Goal: Task Accomplishment & Management: Manage account settings

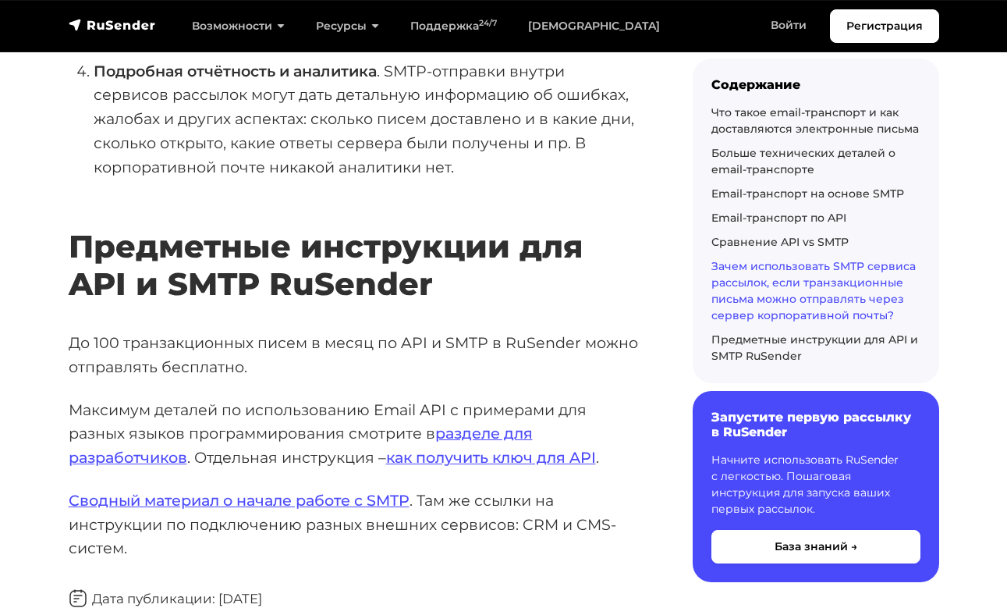
scroll to position [7140, 0]
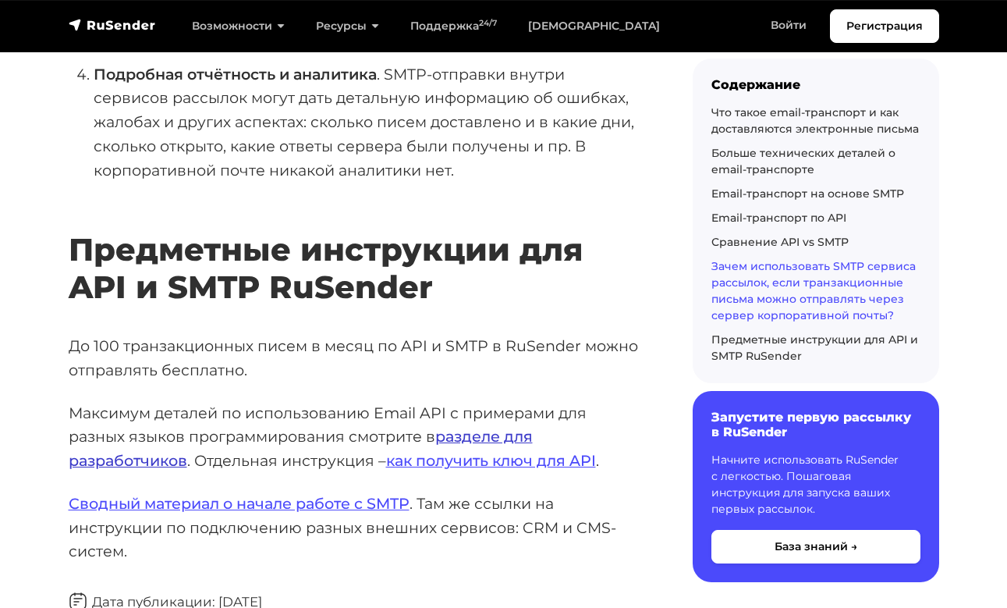
click at [489, 427] on link "разделе для разработчиков" at bounding box center [301, 448] width 464 height 43
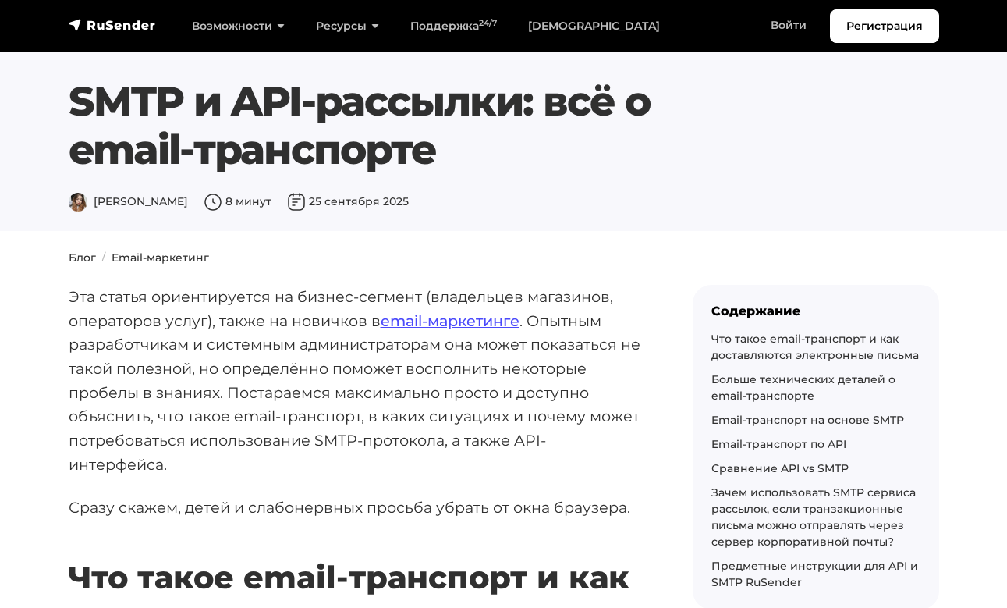
scroll to position [0, 0]
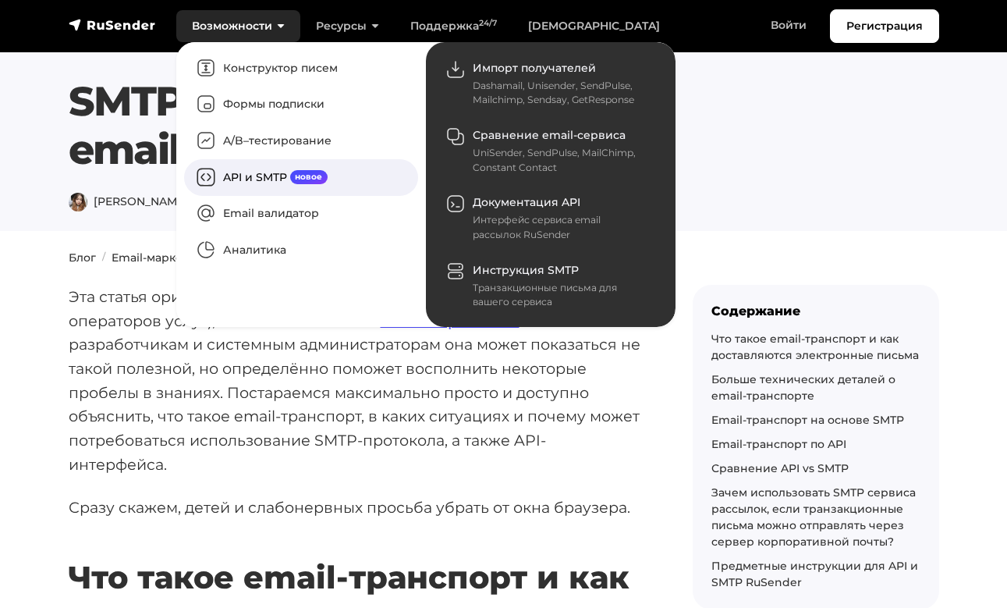
click at [248, 177] on link "API и SMTP новое" at bounding box center [301, 177] width 234 height 37
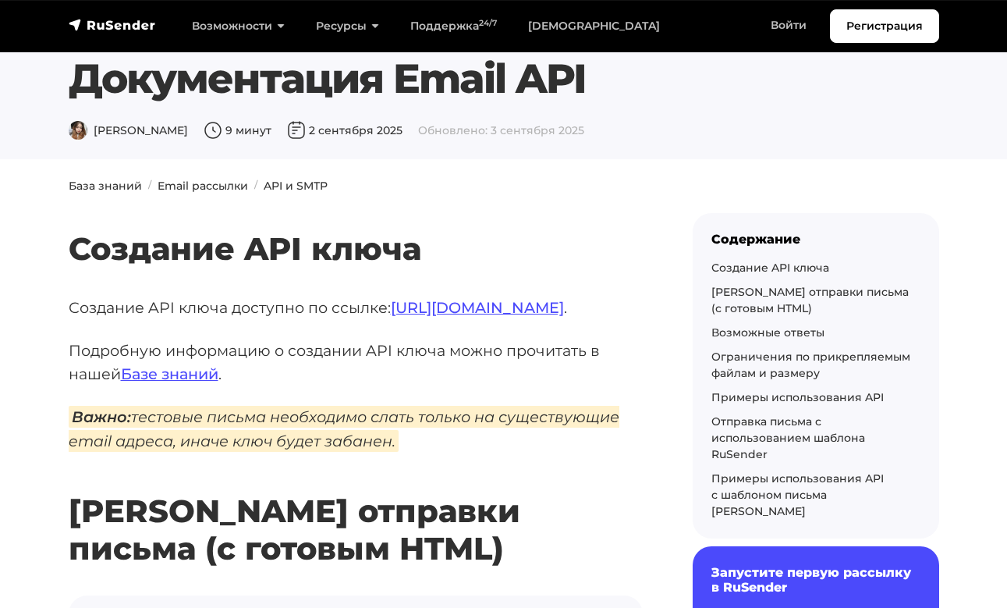
scroll to position [29, 0]
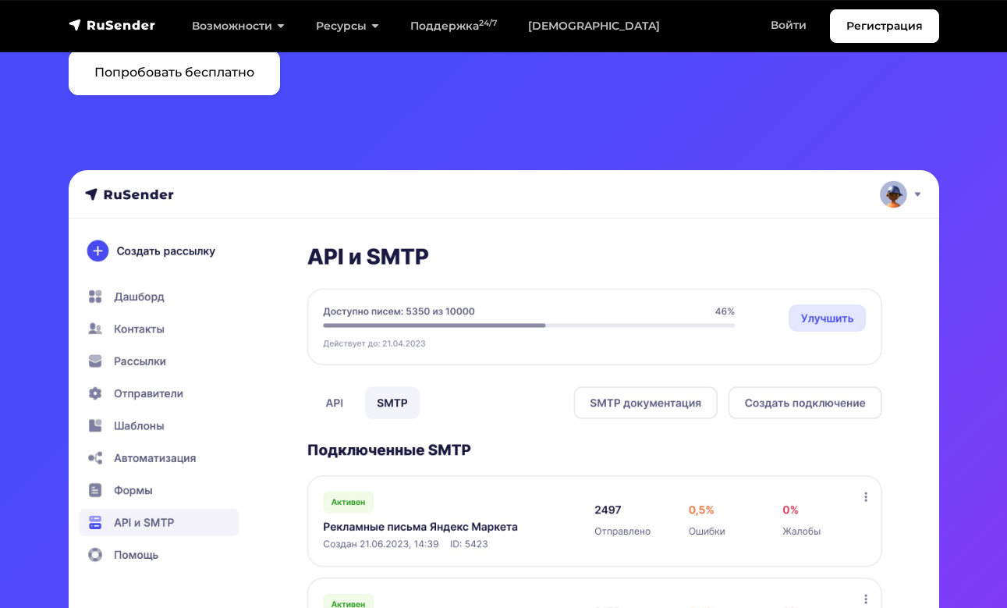
scroll to position [211, 0]
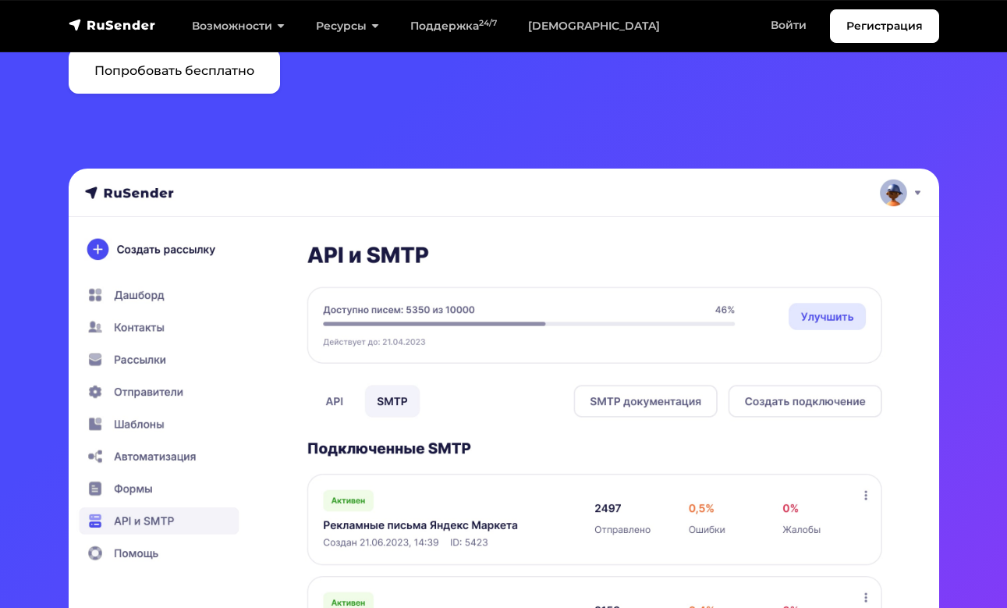
click at [828, 312] on img at bounding box center [504, 403] width 871 height 470
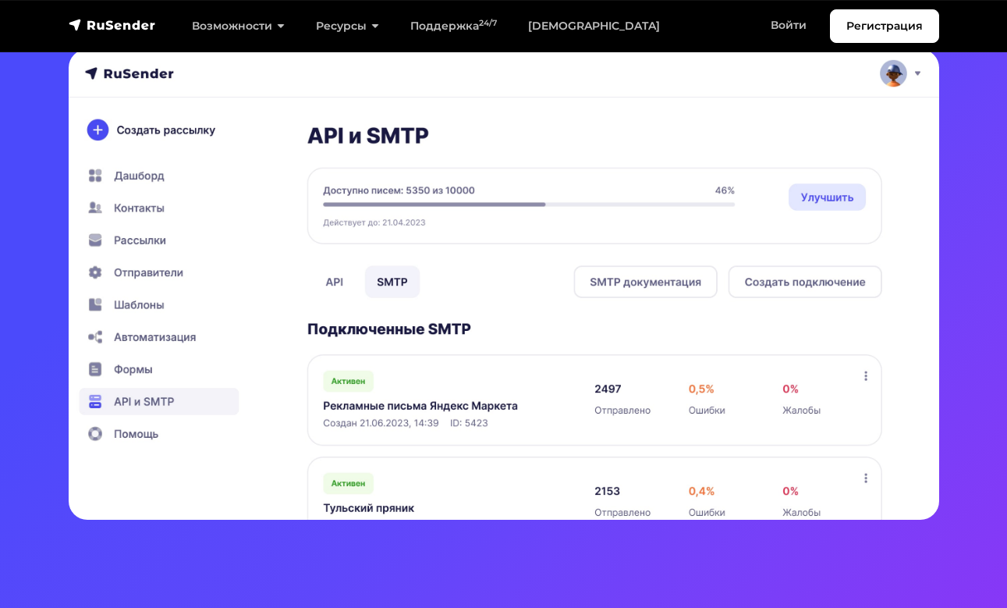
click at [151, 359] on img at bounding box center [504, 284] width 871 height 470
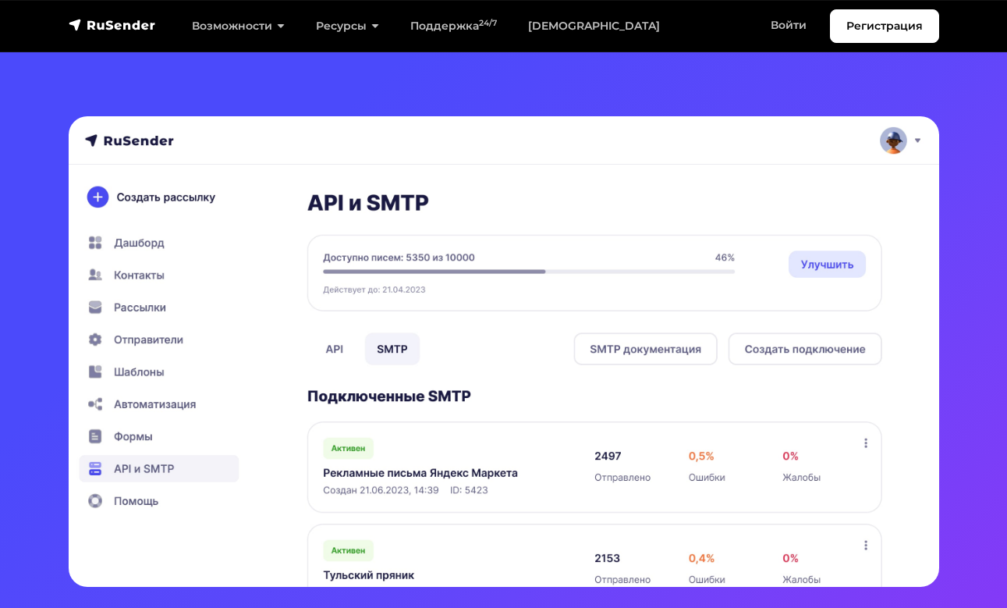
scroll to position [257, 0]
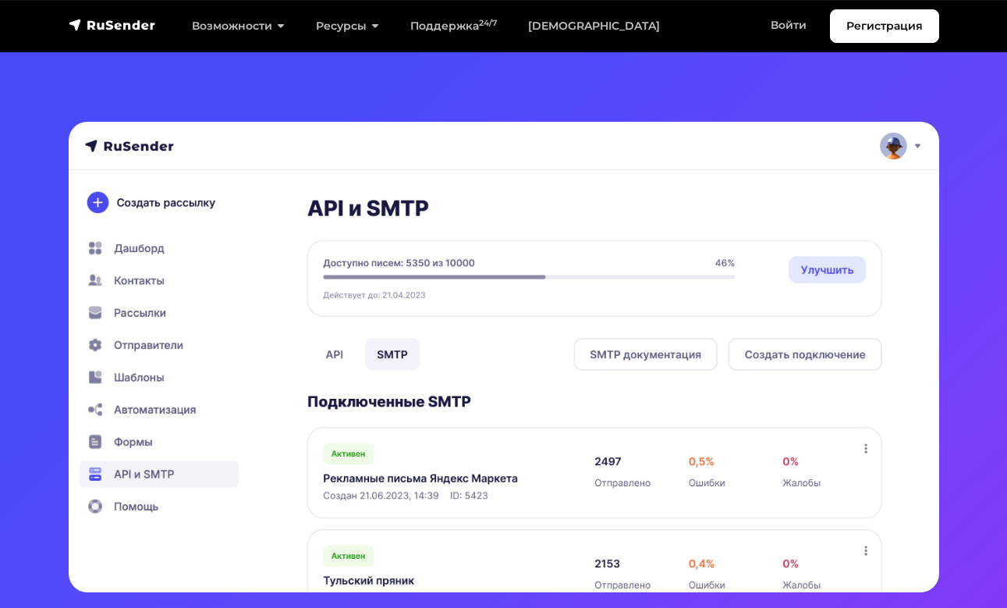
click at [904, 142] on img at bounding box center [504, 357] width 871 height 470
click at [912, 142] on img at bounding box center [504, 357] width 871 height 470
click at [140, 218] on img at bounding box center [504, 357] width 871 height 470
click at [140, 196] on img at bounding box center [504, 357] width 871 height 470
click at [96, 206] on img at bounding box center [504, 357] width 871 height 470
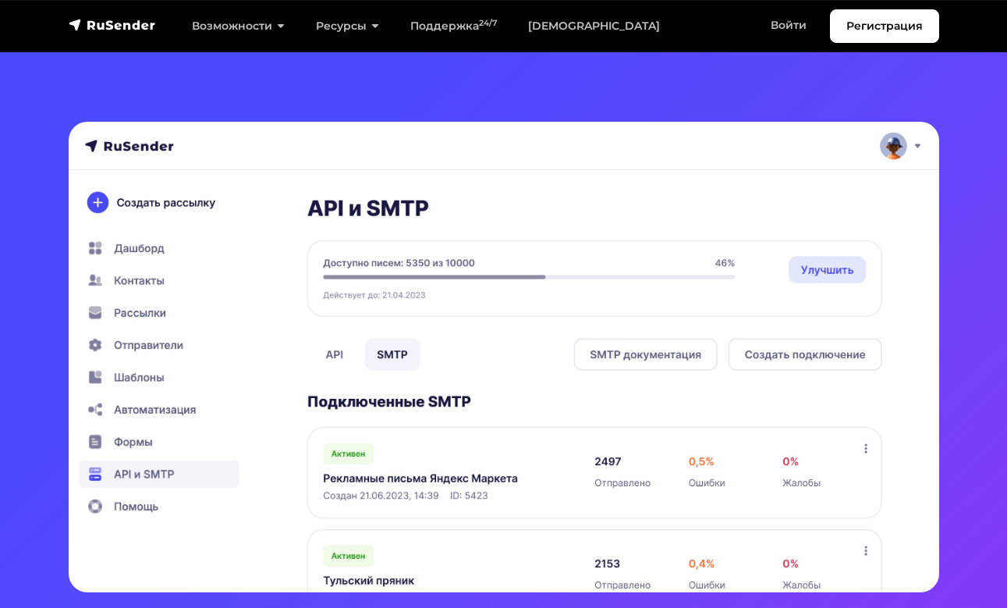
click at [96, 206] on img at bounding box center [504, 357] width 871 height 470
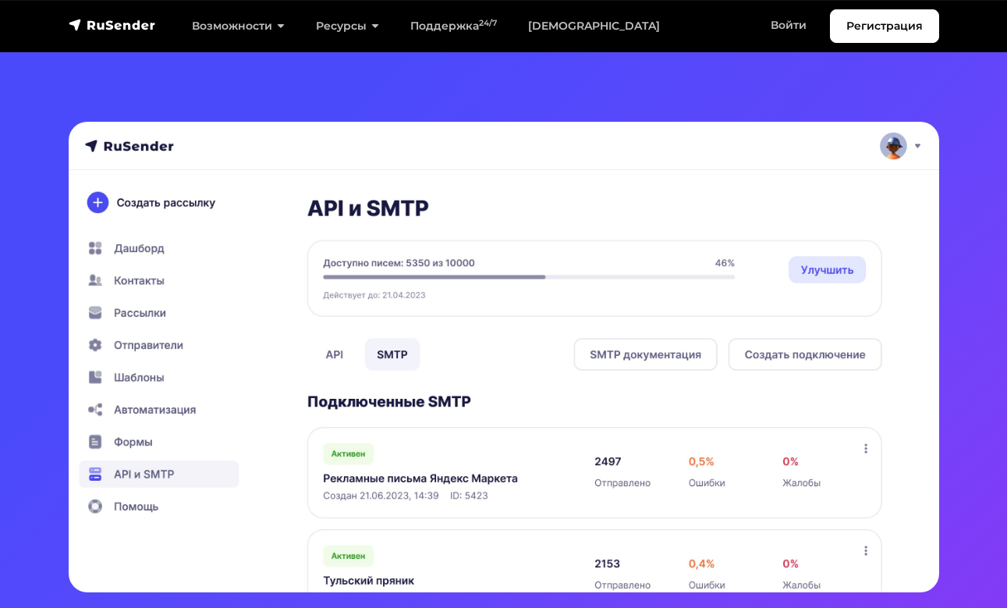
click at [96, 206] on img at bounding box center [504, 357] width 871 height 470
click at [101, 191] on img at bounding box center [504, 357] width 871 height 470
click at [140, 249] on img at bounding box center [504, 357] width 871 height 470
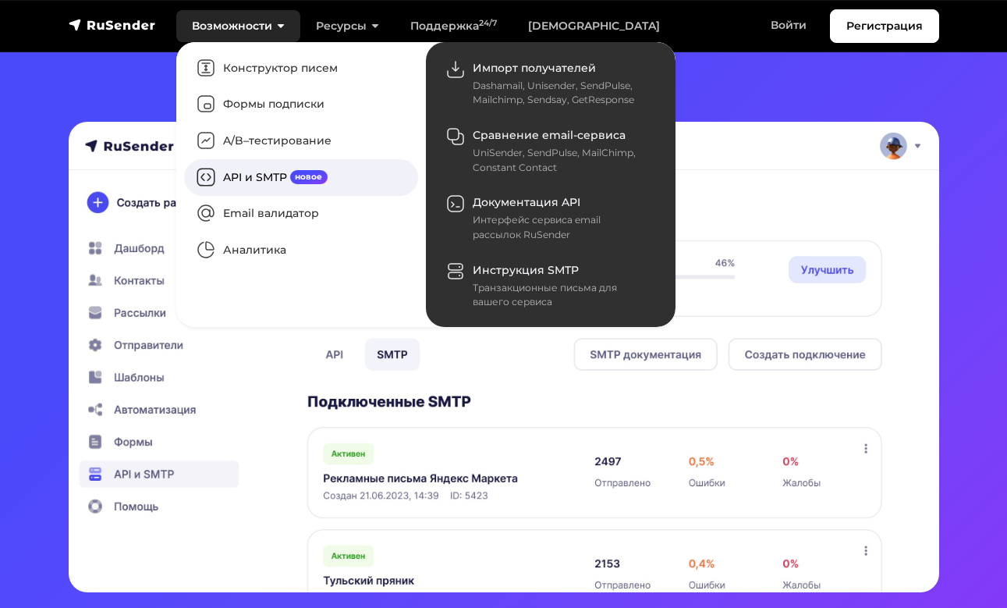
click at [255, 179] on link "API и SMTP новое" at bounding box center [301, 177] width 234 height 37
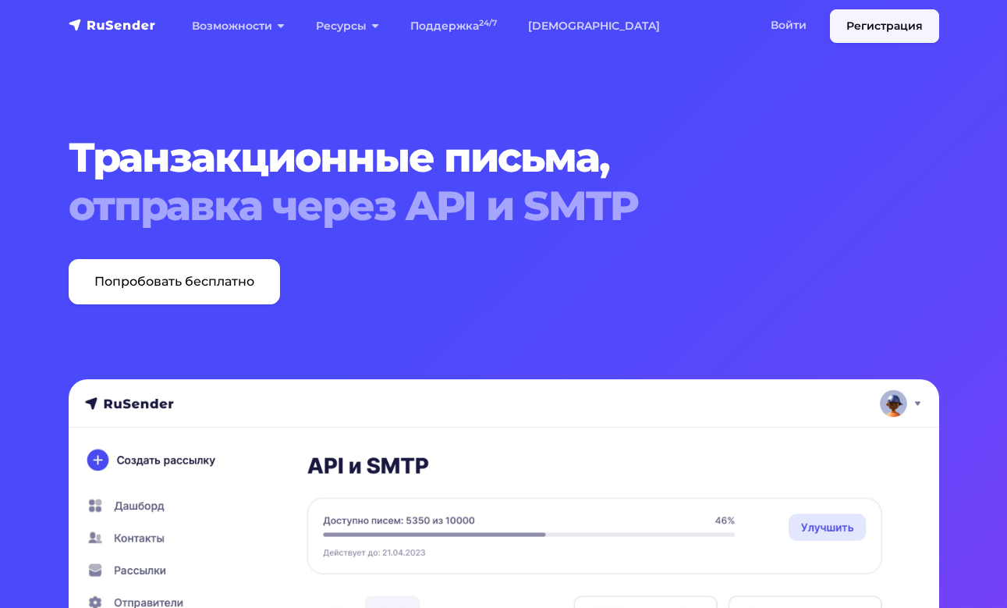
click at [867, 33] on link "Регистрация" at bounding box center [884, 26] width 109 height 34
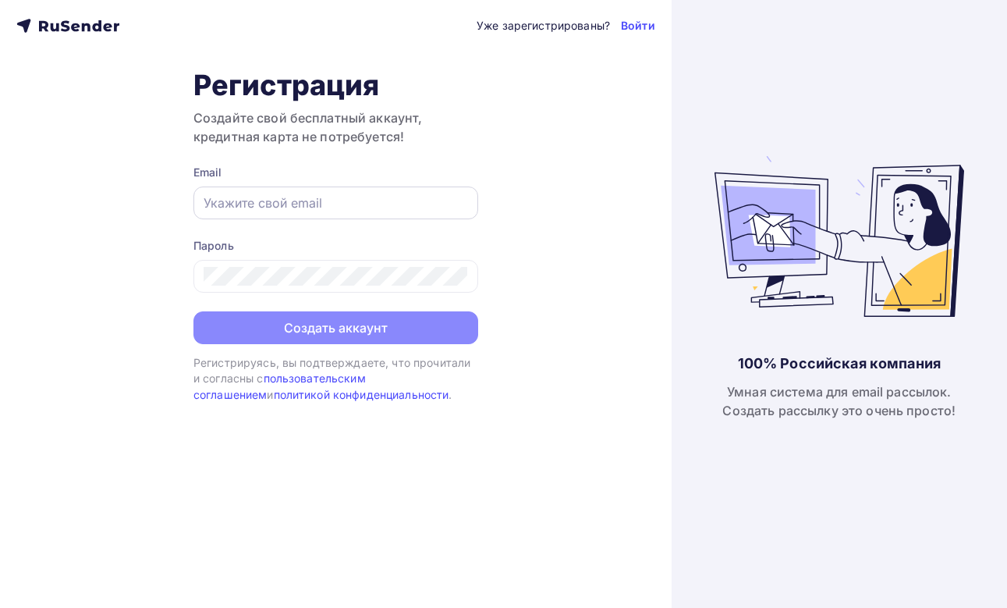
click at [285, 202] on input "text" at bounding box center [336, 202] width 264 height 19
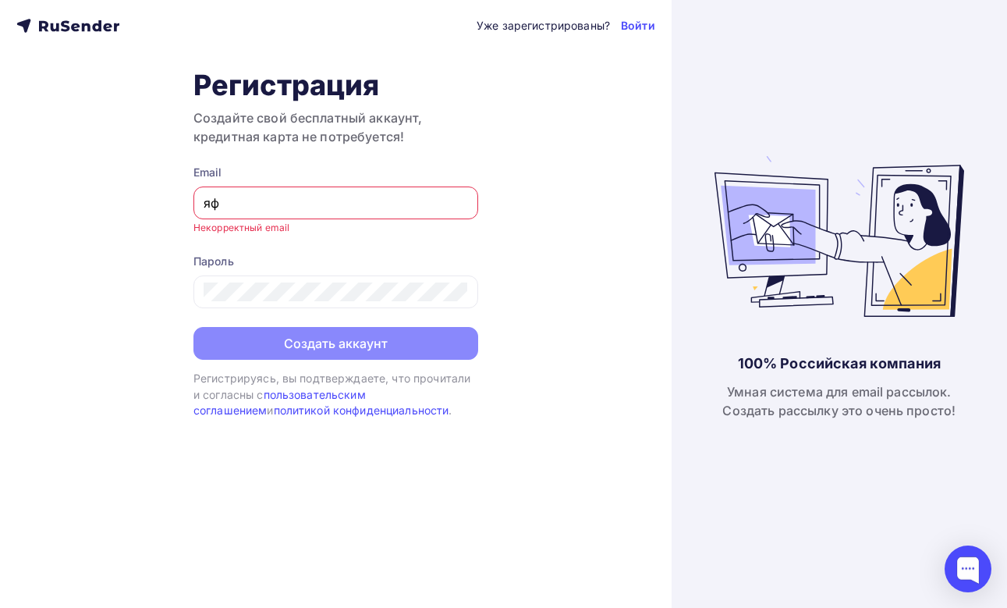
type input "я"
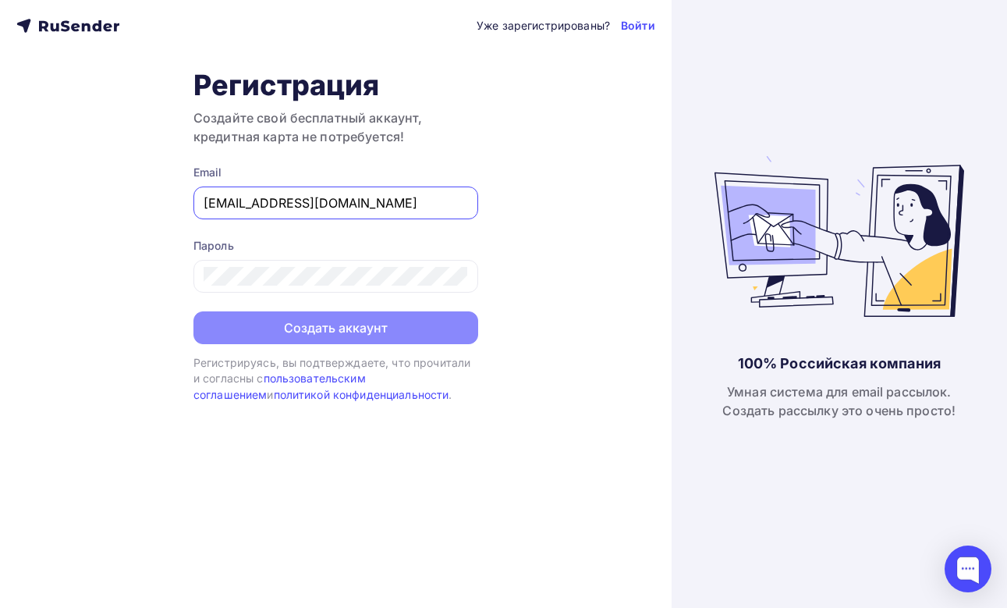
type input "[EMAIL_ADDRESS][DOMAIN_NAME]"
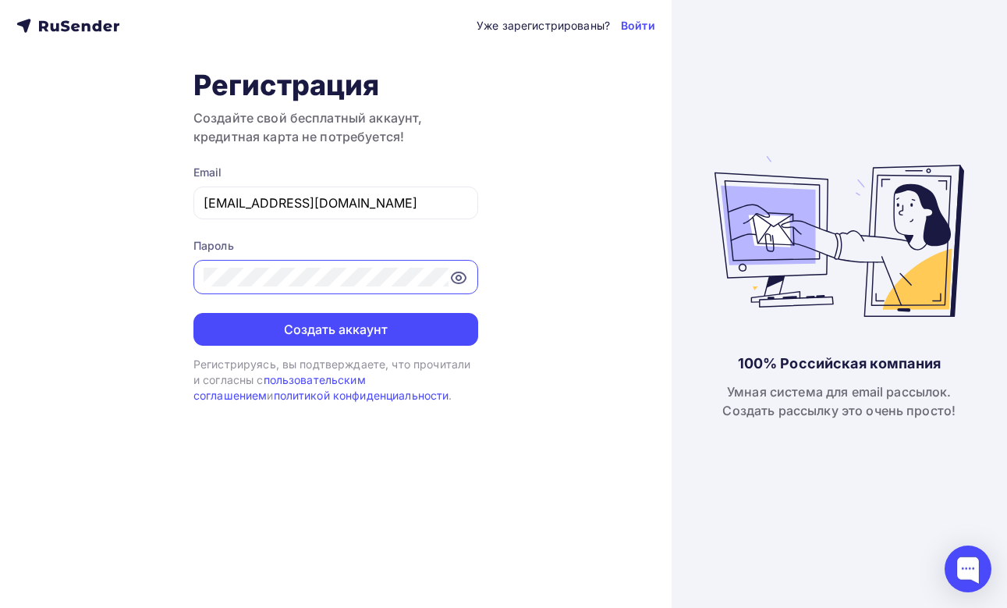
click at [459, 273] on icon at bounding box center [459, 277] width 14 height 11
click at [406, 320] on button "Создать аккаунт" at bounding box center [335, 329] width 285 height 33
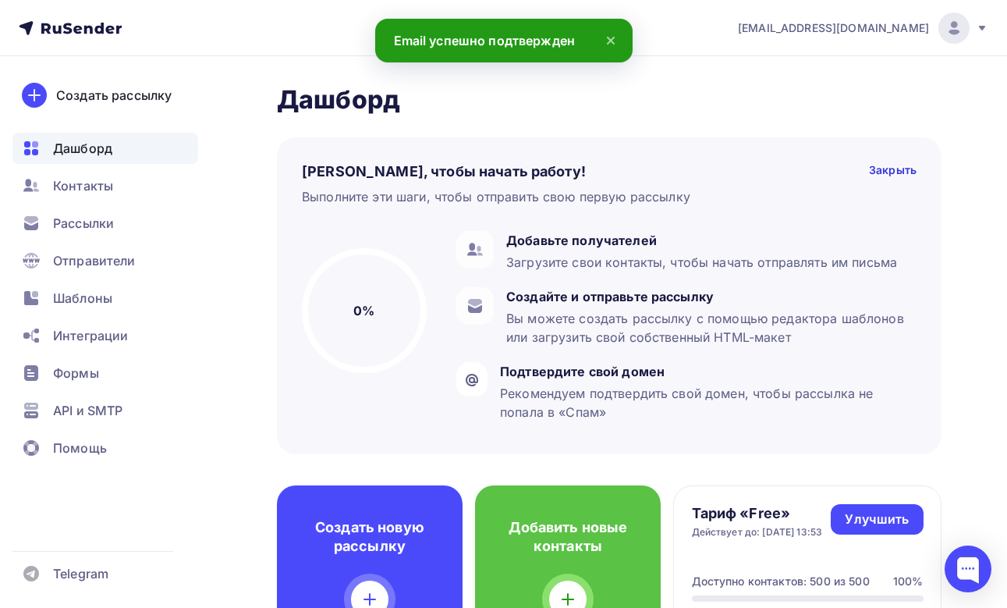
click at [613, 44] on icon at bounding box center [610, 40] width 19 height 19
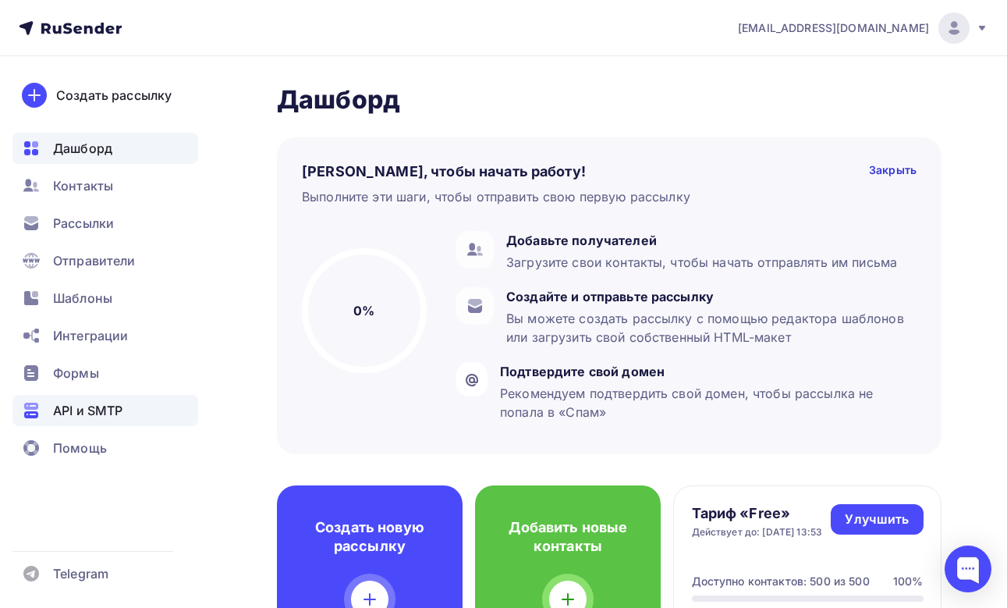
click at [89, 416] on span "API и SMTP" at bounding box center [87, 410] width 69 height 19
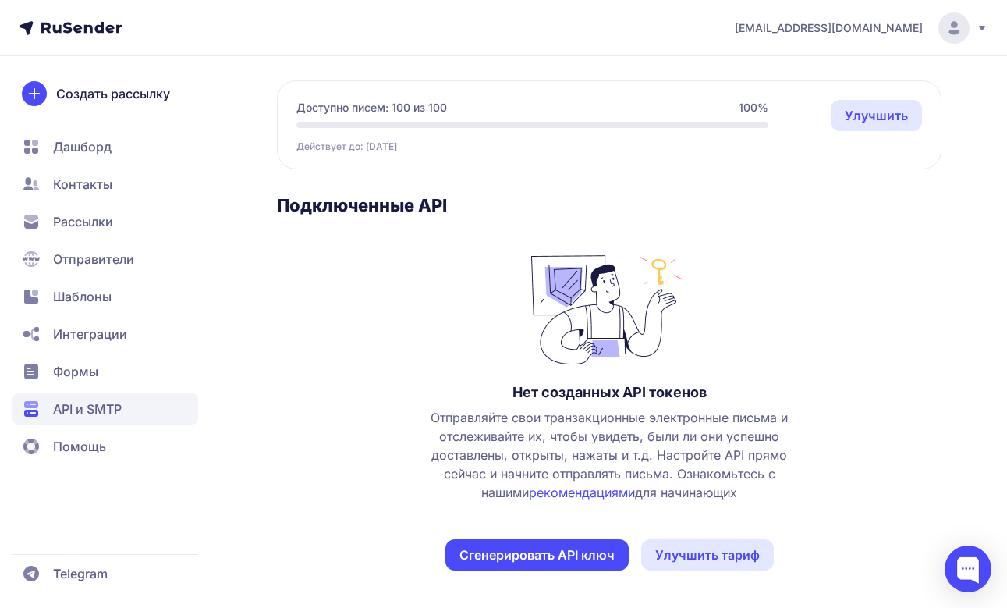
scroll to position [129, 0]
click at [536, 549] on button "Сгенерировать API ключ" at bounding box center [536, 554] width 183 height 31
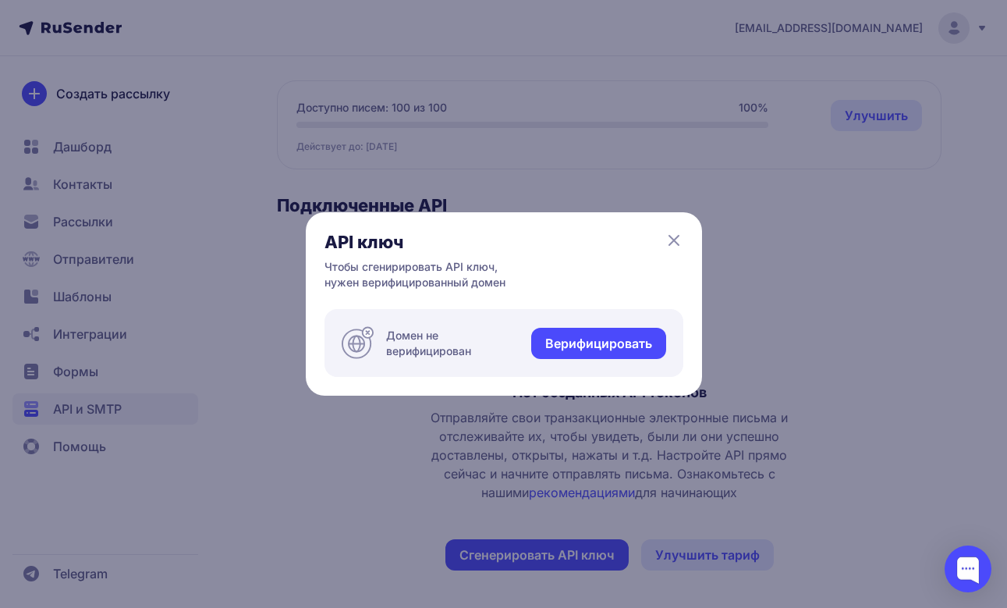
click at [555, 342] on link "Верифицировать" at bounding box center [598, 343] width 135 height 31
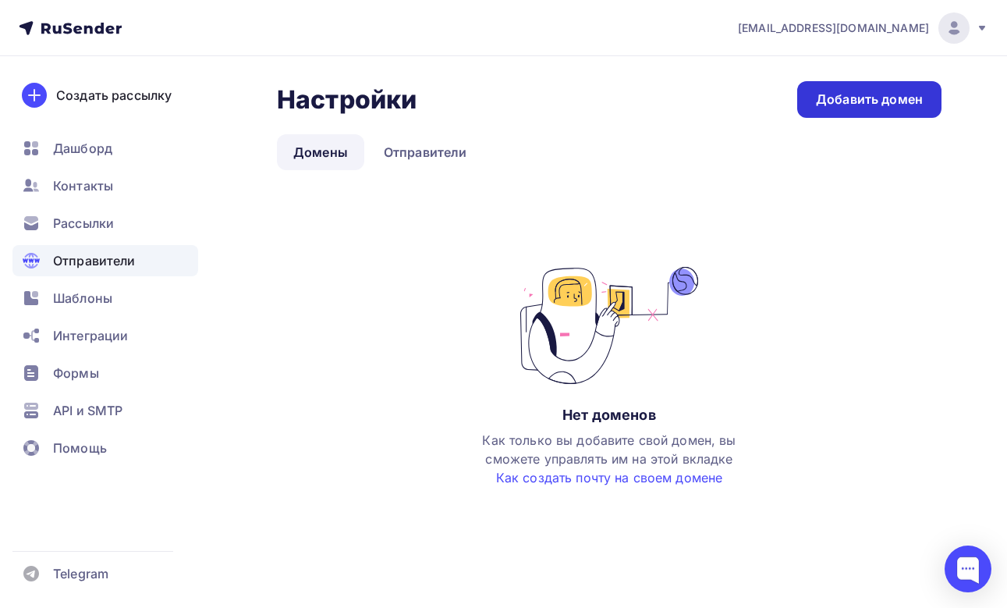
click at [864, 98] on div "Добавить домен" at bounding box center [869, 99] width 107 height 18
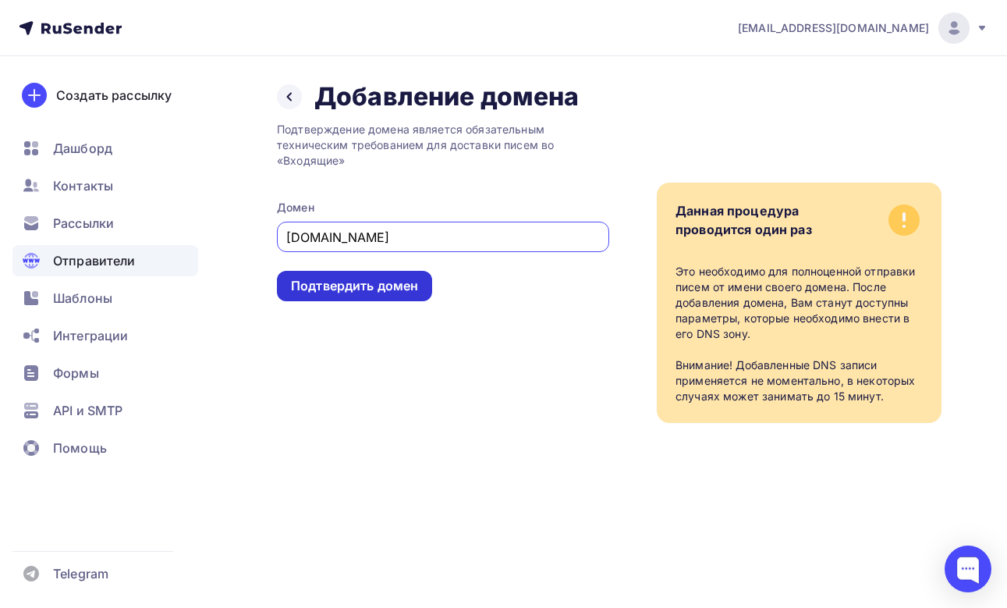
type input "[DOMAIN_NAME]"
click at [373, 283] on div "Подтвердить домен" at bounding box center [354, 286] width 127 height 18
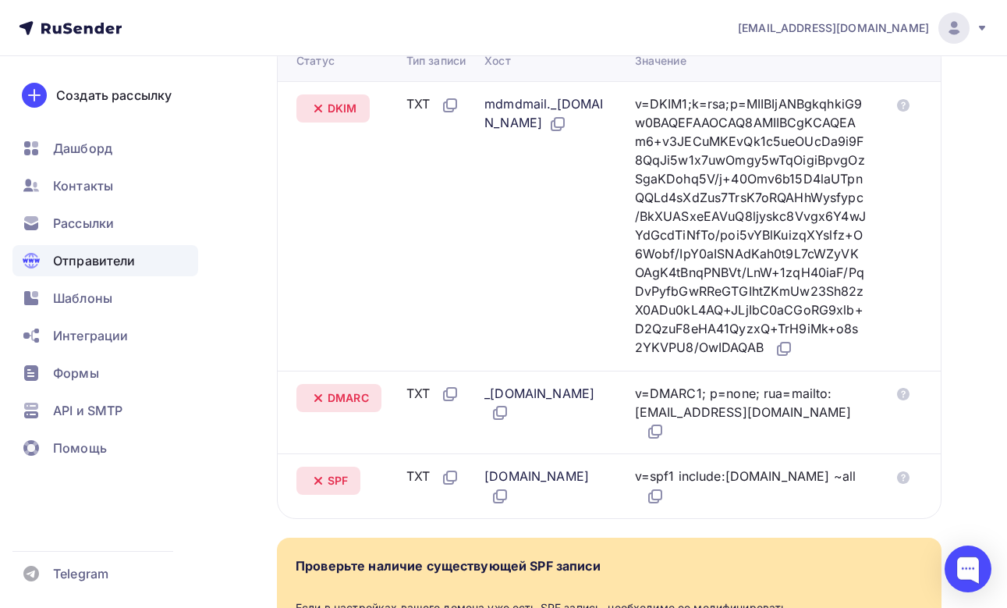
scroll to position [410, 0]
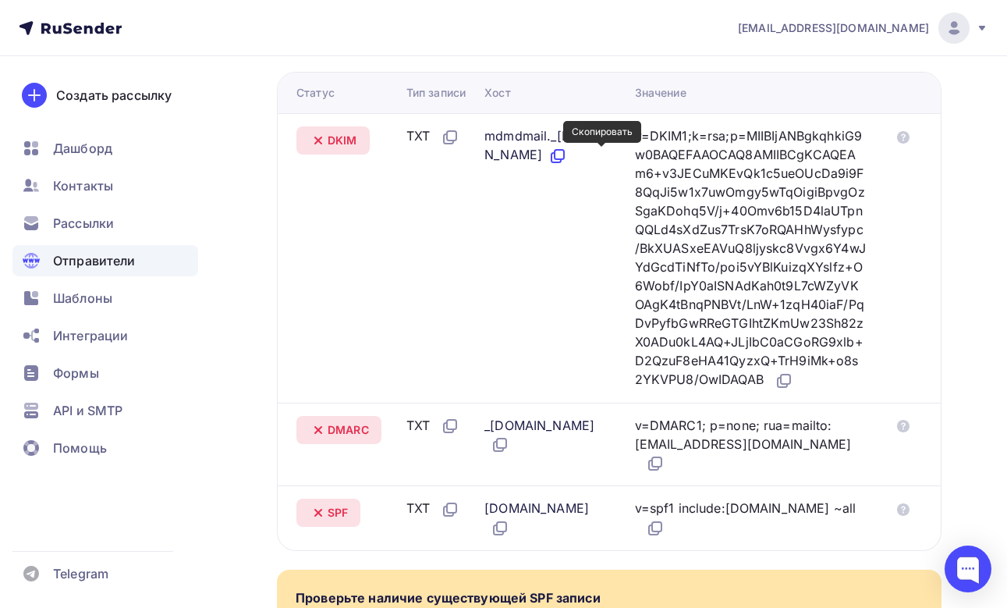
click at [567, 160] on icon at bounding box center [557, 156] width 19 height 19
drag, startPoint x: 489, startPoint y: 137, endPoint x: 631, endPoint y: 136, distance: 142.0
click at [609, 136] on div "mdmdmail._domainkey.accreditation.ru" at bounding box center [546, 145] width 125 height 39
copy div "mdmdmail._domainkey."
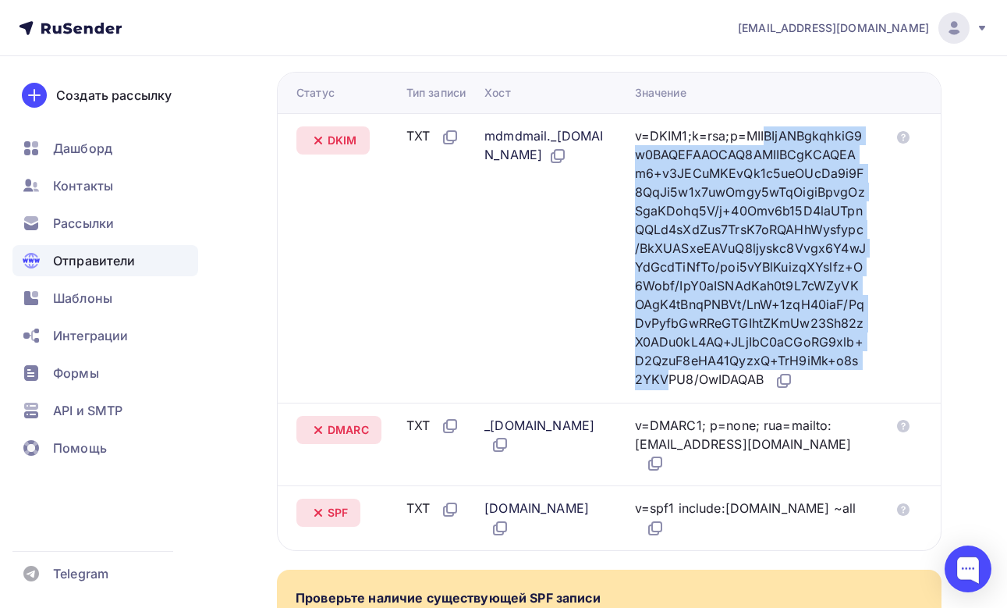
drag, startPoint x: 659, startPoint y: 133, endPoint x: 796, endPoint y: 384, distance: 285.2
click at [796, 384] on div "v=DKIM1;k=rsa;p=MIIBIjANBgkqhkiG9w0BAQEFAAOCAQ8AMIIBCgKCAQEAm6+v3JECuMKEvQk1c5u…" at bounding box center [750, 258] width 231 height 264
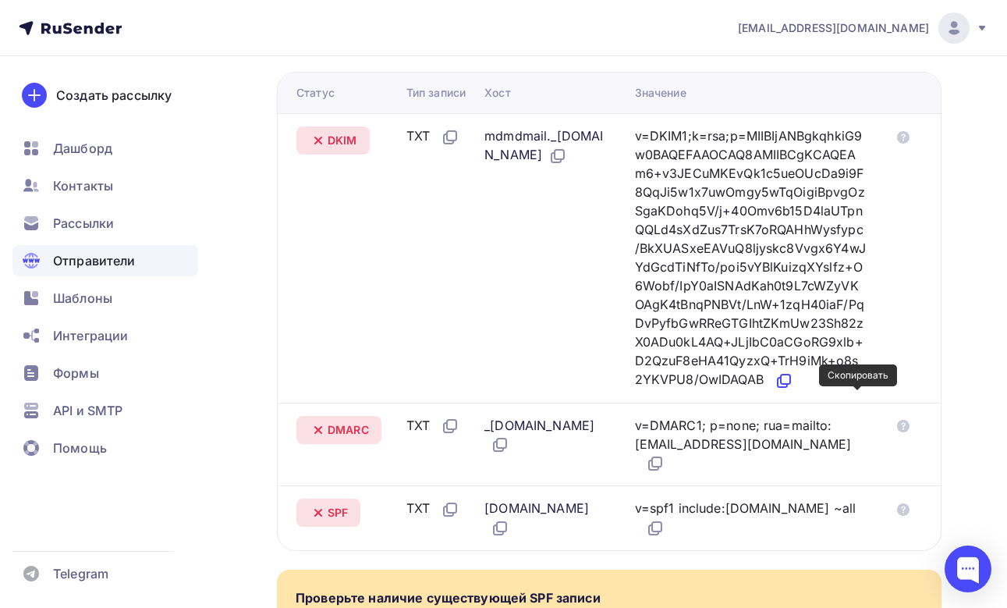
click at [793, 390] on icon at bounding box center [784, 380] width 19 height 19
click at [567, 157] on icon at bounding box center [557, 156] width 19 height 19
click at [503, 454] on icon at bounding box center [500, 444] width 19 height 19
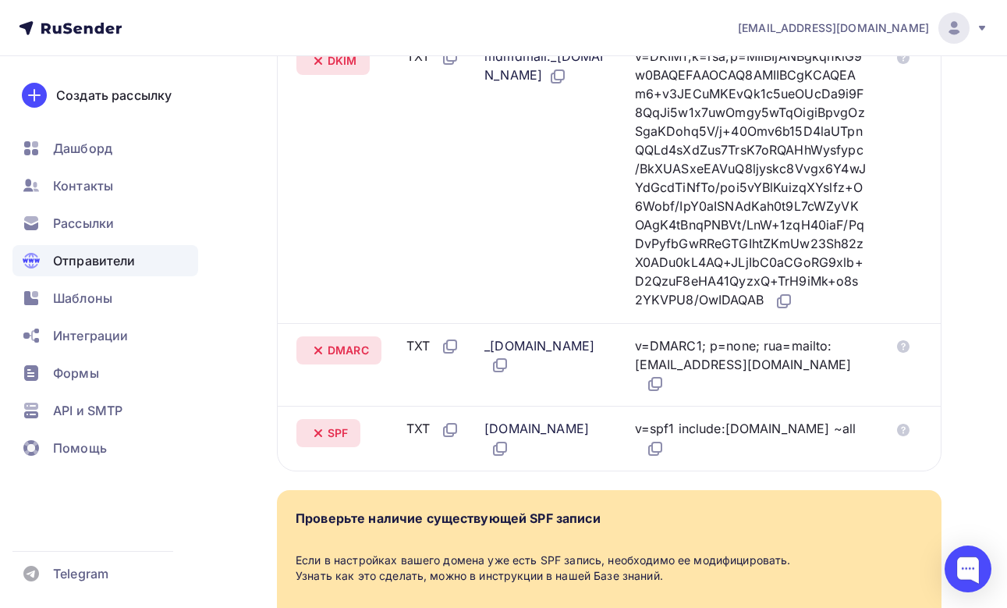
scroll to position [491, 0]
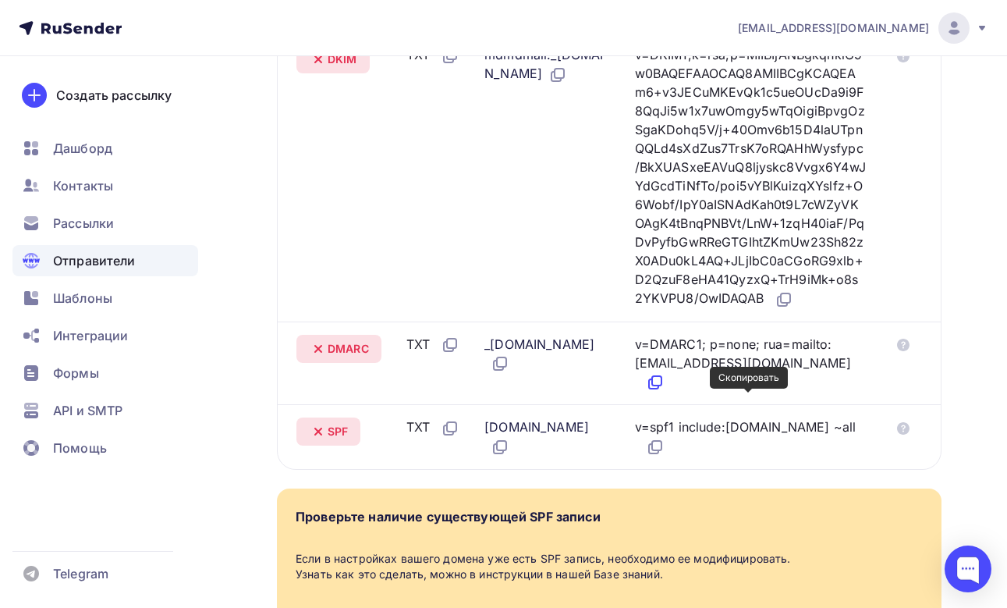
click at [662, 385] on icon at bounding box center [656, 380] width 9 height 9
drag, startPoint x: 688, startPoint y: 381, endPoint x: 725, endPoint y: 395, distance: 39.0
click at [725, 392] on div "v=DMARC1; p=none; rua=mailto:postmaster@mx1.rusender-mail.ru" at bounding box center [750, 364] width 231 height 58
copy div "mailto:postmaster@mx1.rusender-mail.ru"
drag, startPoint x: 752, startPoint y: 445, endPoint x: 796, endPoint y: 445, distance: 44.5
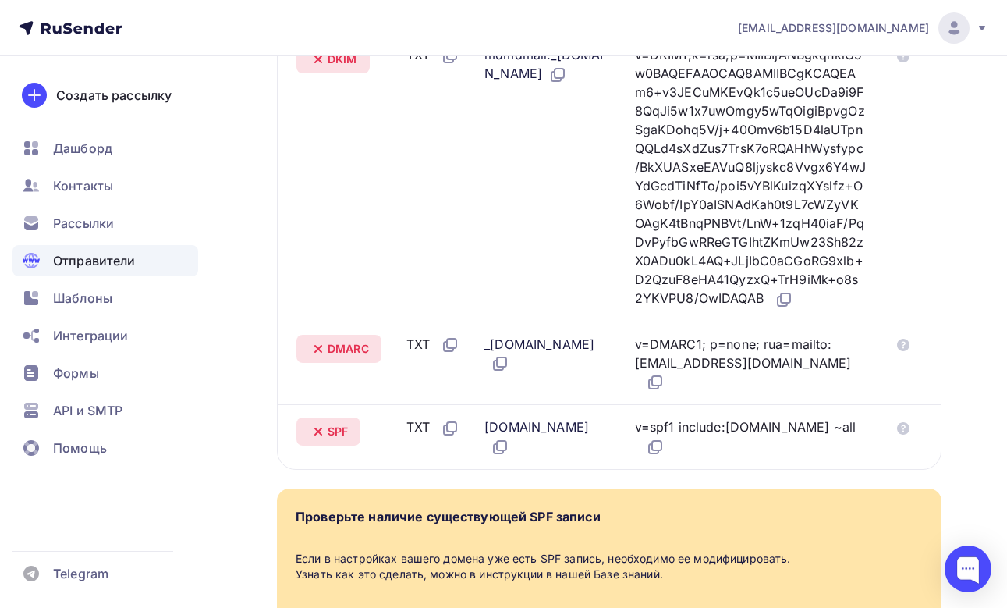
click at [796, 445] on div "v=spf1 include:rsndr.ru ~all" at bounding box center [750, 436] width 231 height 39
copy div "rsndr.ru"
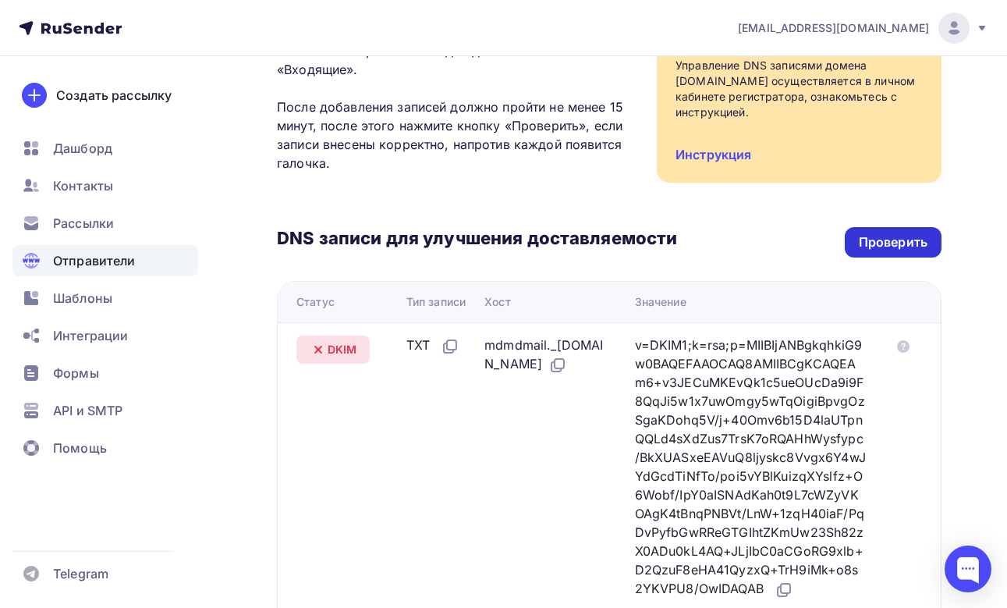
scroll to position [221, 0]
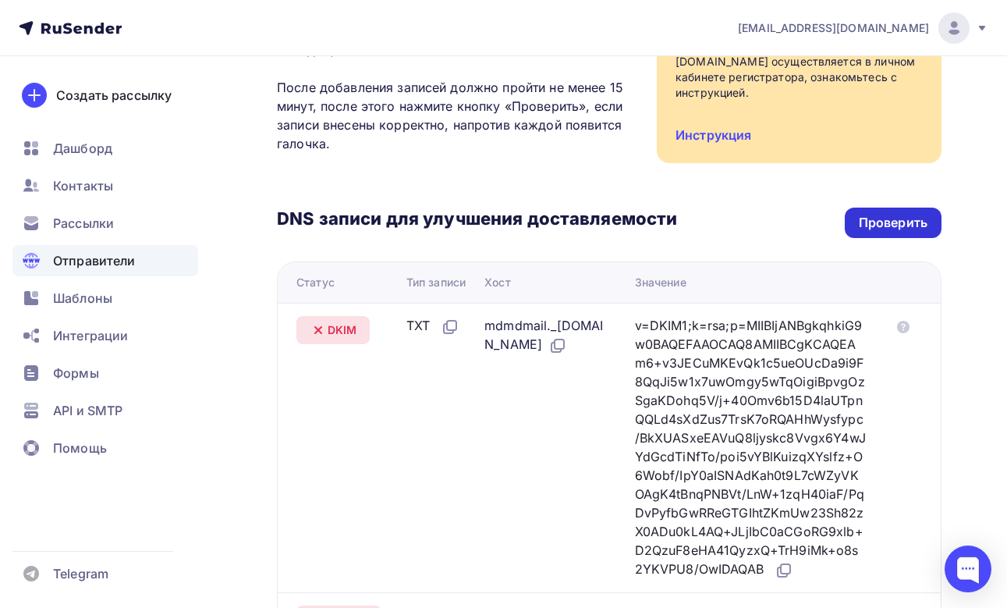
click at [872, 224] on div "Проверить" at bounding box center [893, 223] width 69 height 18
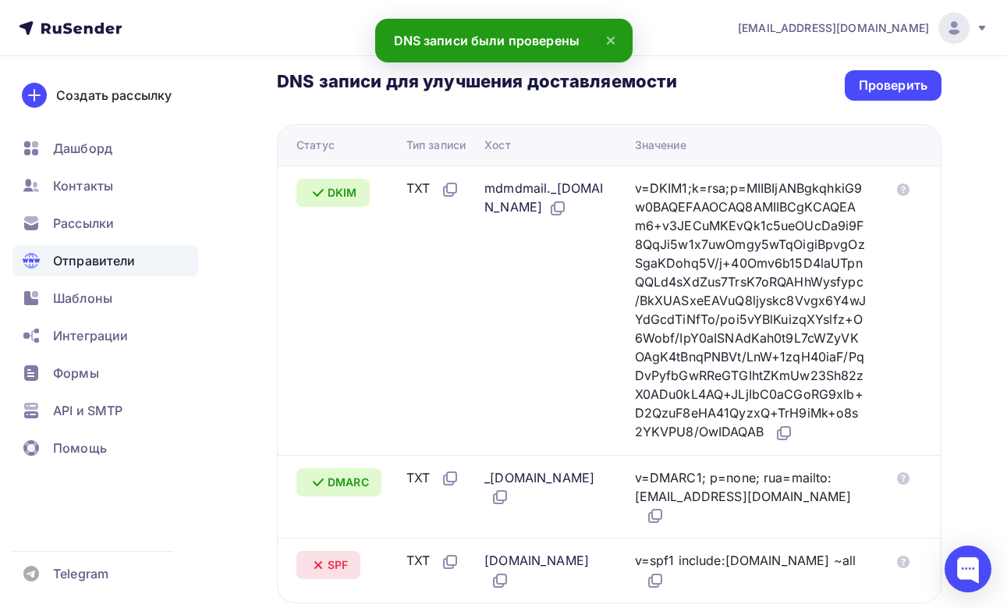
scroll to position [358, 0]
click at [901, 88] on div "Проверить" at bounding box center [893, 85] width 69 height 18
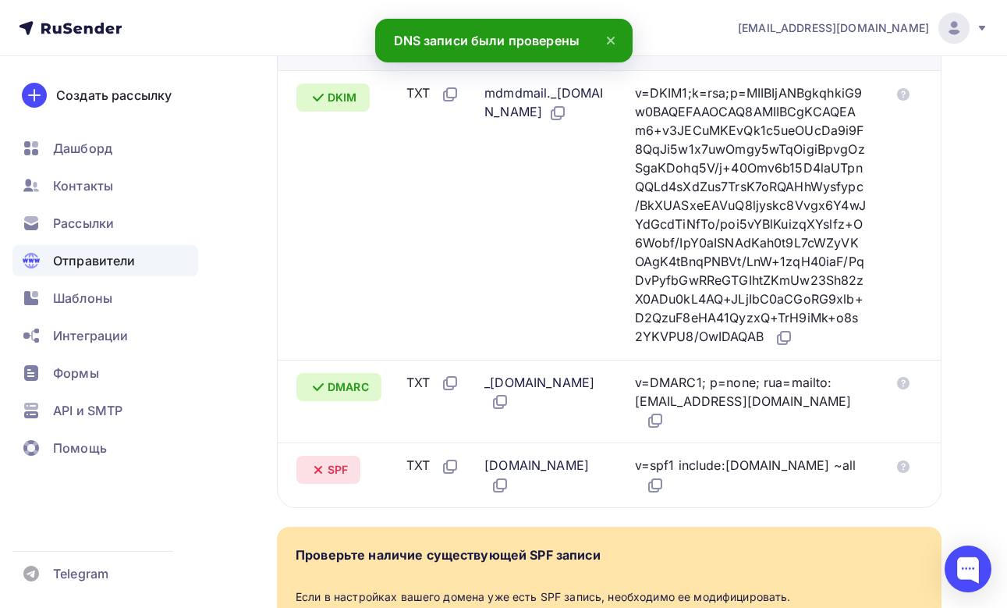
scroll to position [455, 0]
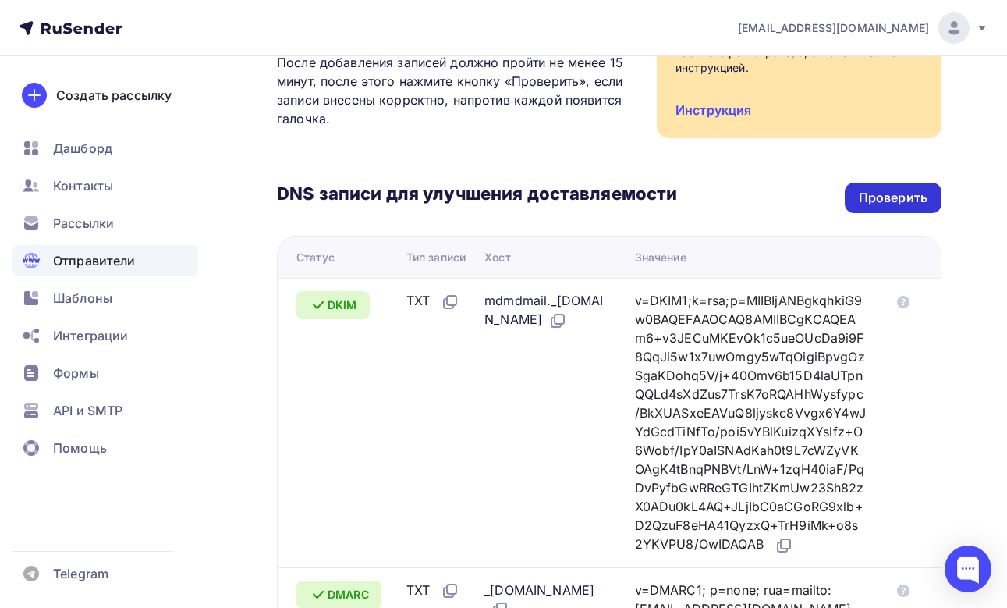
click at [861, 193] on div "Проверить" at bounding box center [893, 198] width 69 height 18
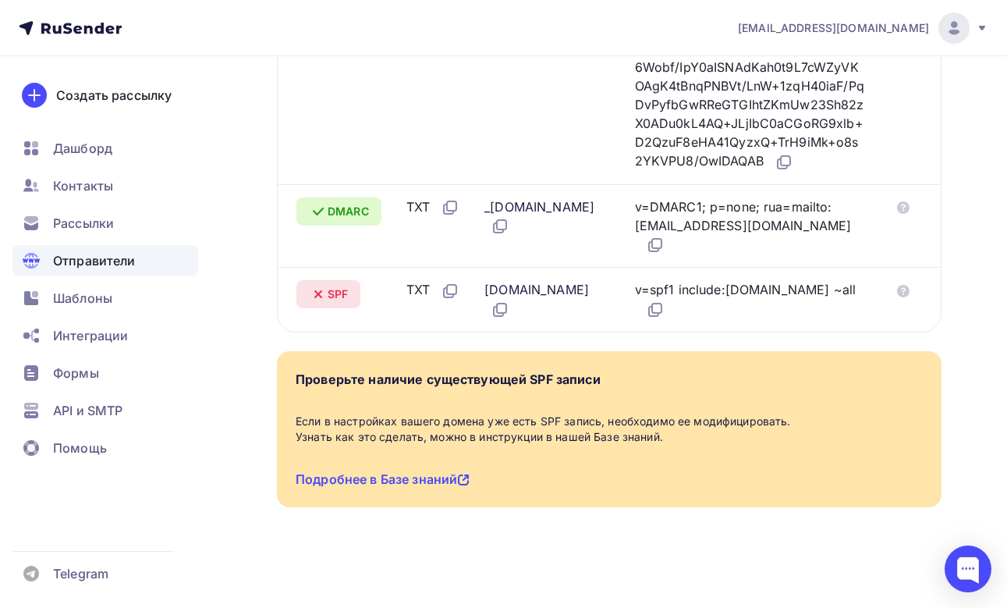
scroll to position [637, 0]
click at [794, 135] on div "v=DKIM1;k=rsa;p=MIIBIjANBgkqhkiG9w0BAQEFAAOCAQ8AMIIBCgKCAQEAm6+v3JECuMKEvQk1c5u…" at bounding box center [750, 40] width 231 height 264
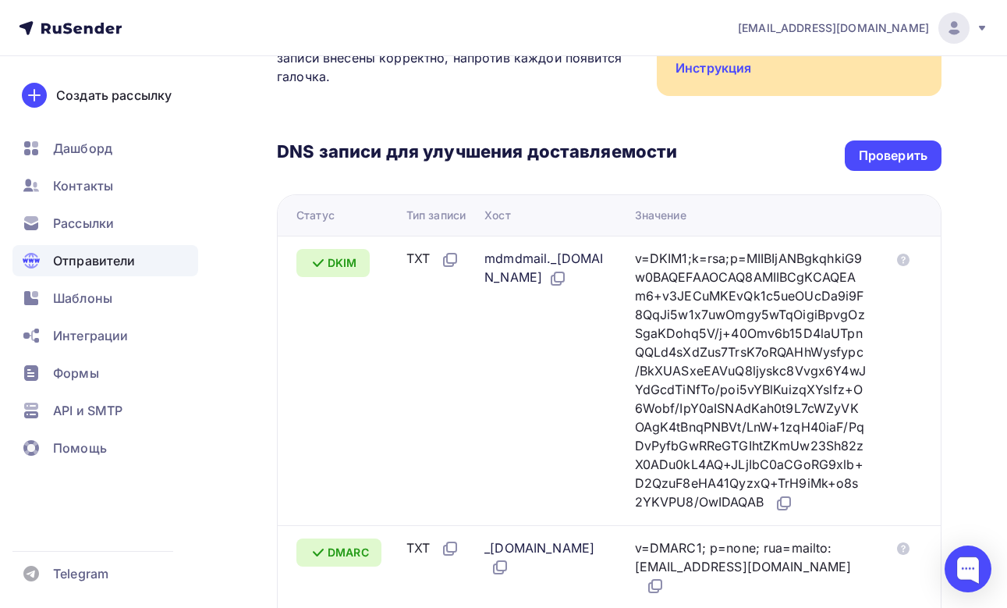
scroll to position [170, 0]
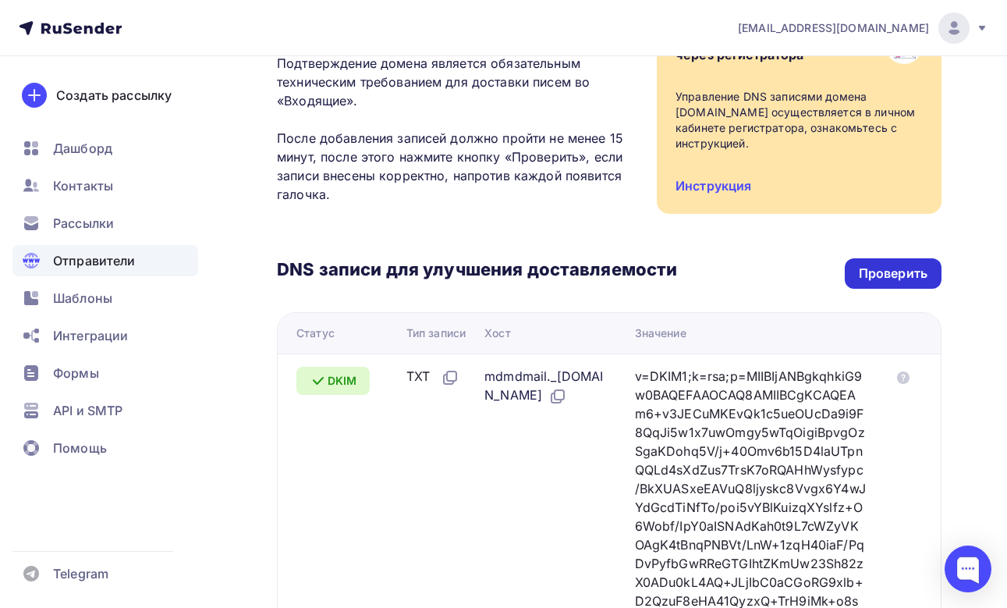
click at [859, 268] on div "Проверить" at bounding box center [893, 273] width 69 height 18
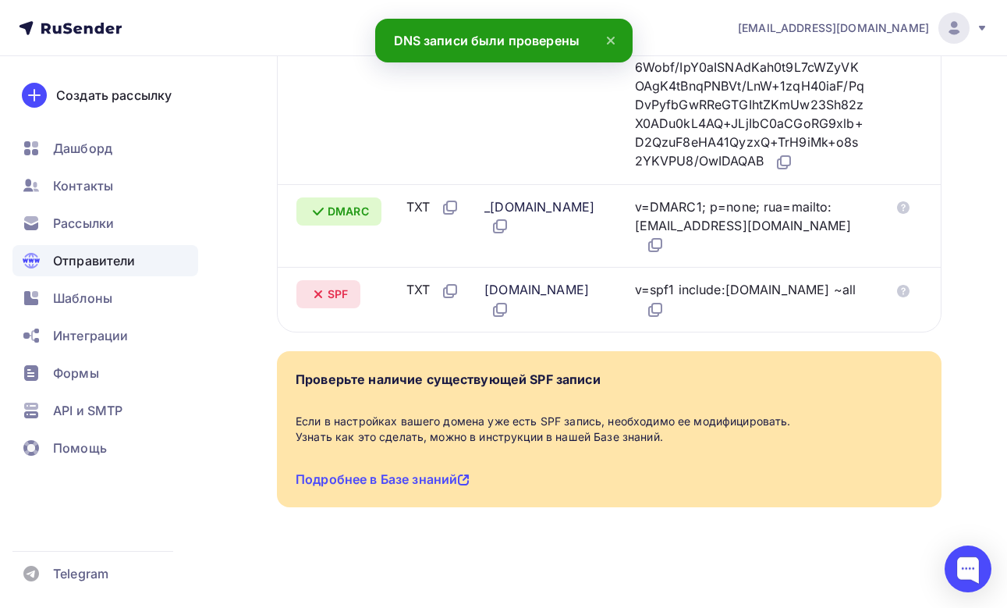
scroll to position [637, 0]
click at [346, 302] on span "SPF" at bounding box center [338, 294] width 20 height 16
click at [910, 297] on icon at bounding box center [903, 291] width 12 height 12
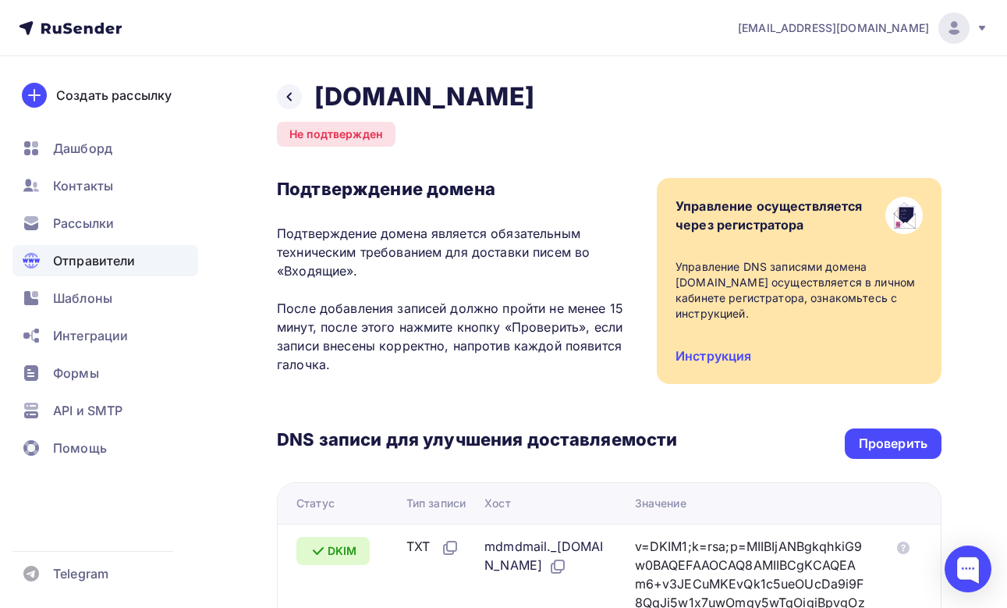
scroll to position [0, 0]
click at [919, 454] on div "Проверить" at bounding box center [893, 443] width 97 height 30
click at [868, 446] on div "Проверить" at bounding box center [893, 444] width 69 height 18
click at [285, 95] on icon at bounding box center [289, 96] width 12 height 12
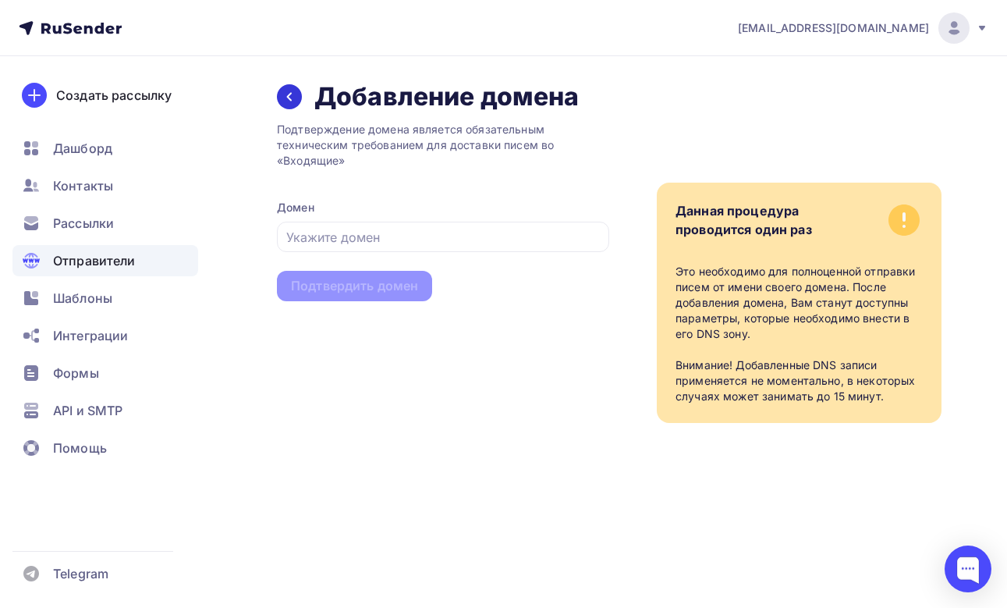
click at [293, 95] on icon at bounding box center [289, 96] width 12 height 12
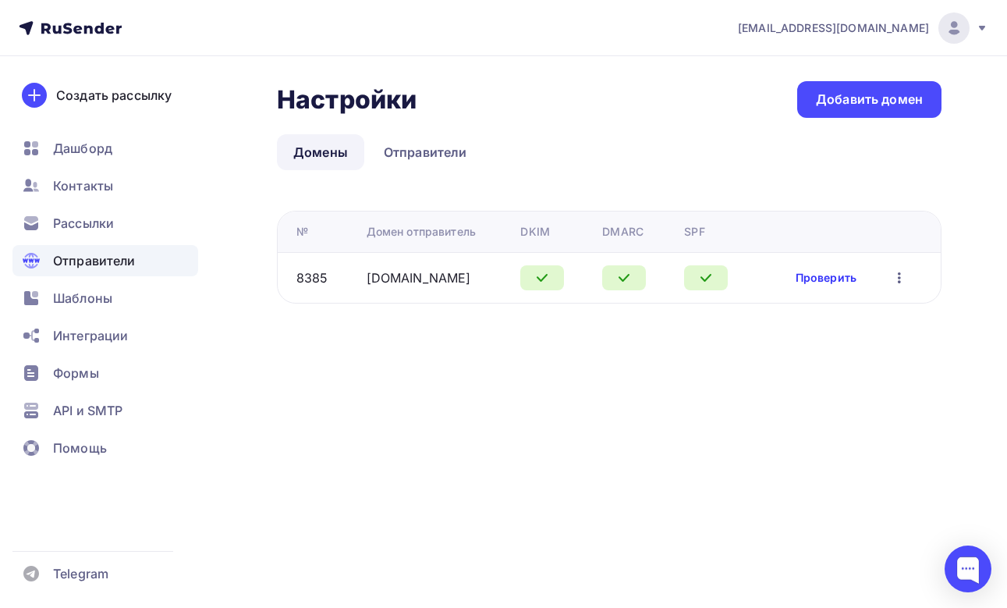
click at [828, 280] on link "Проверить" at bounding box center [826, 278] width 61 height 16
click at [902, 281] on icon "button" at bounding box center [899, 277] width 19 height 19
click at [633, 141] on ul "Домены Отправители" at bounding box center [609, 152] width 665 height 36
click at [388, 156] on link "Отправители" at bounding box center [425, 152] width 116 height 36
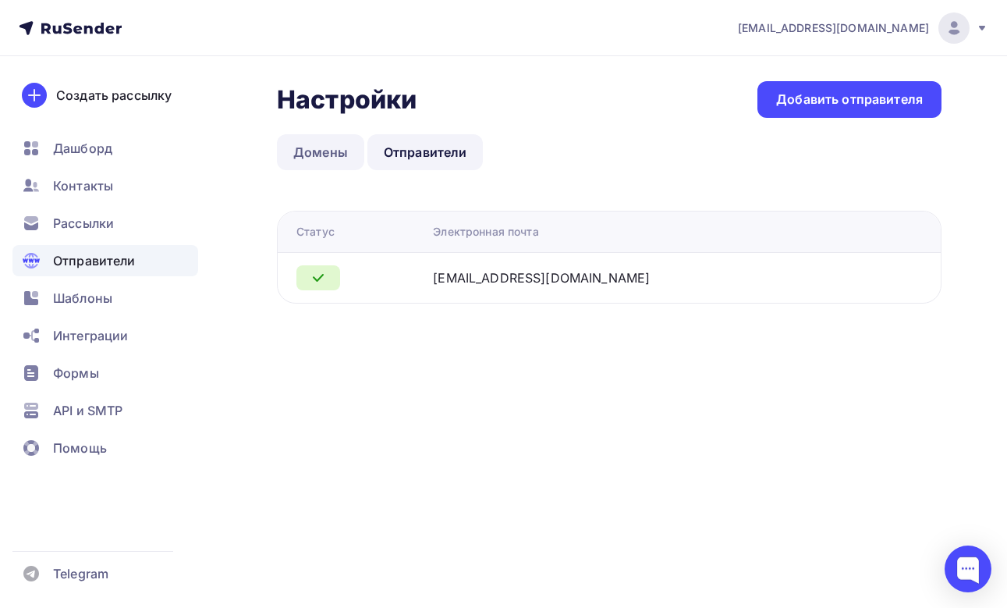
click at [325, 159] on link "Домены" at bounding box center [320, 152] width 87 height 36
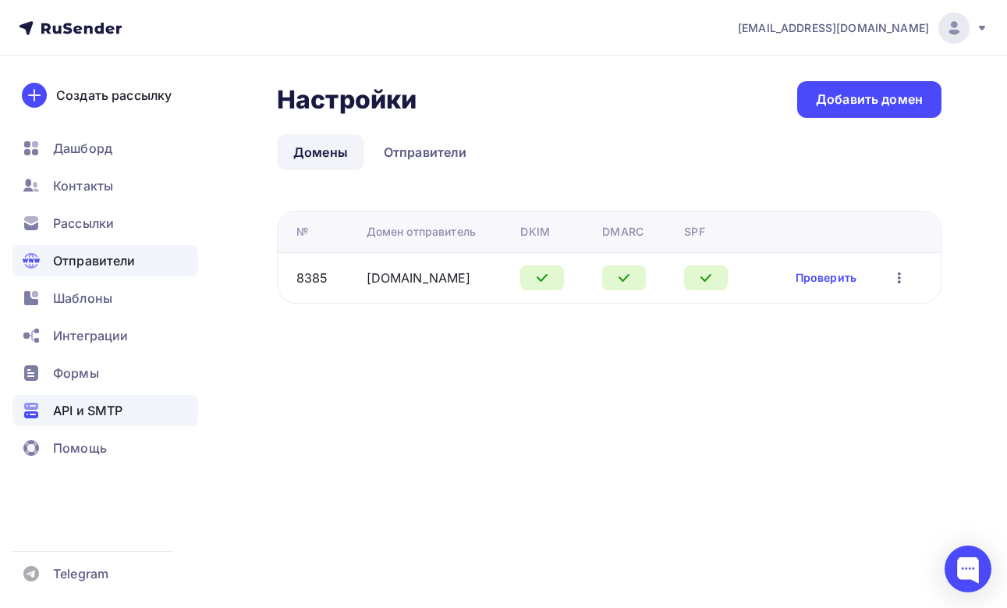
click at [98, 412] on span "API и SMTP" at bounding box center [87, 410] width 69 height 19
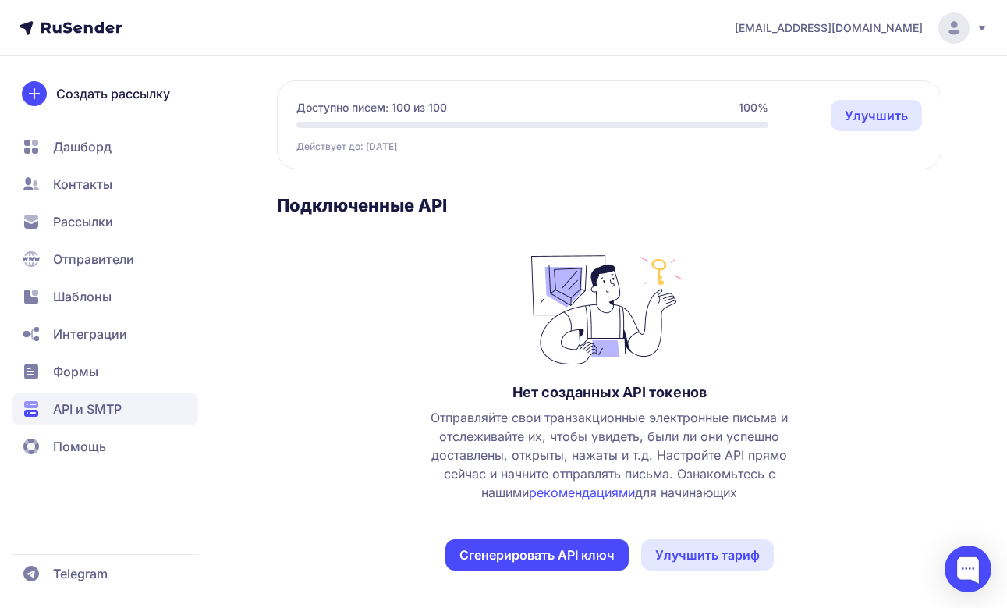
scroll to position [129, 0]
click at [544, 553] on button "Сгенерировать API ключ" at bounding box center [536, 554] width 183 height 31
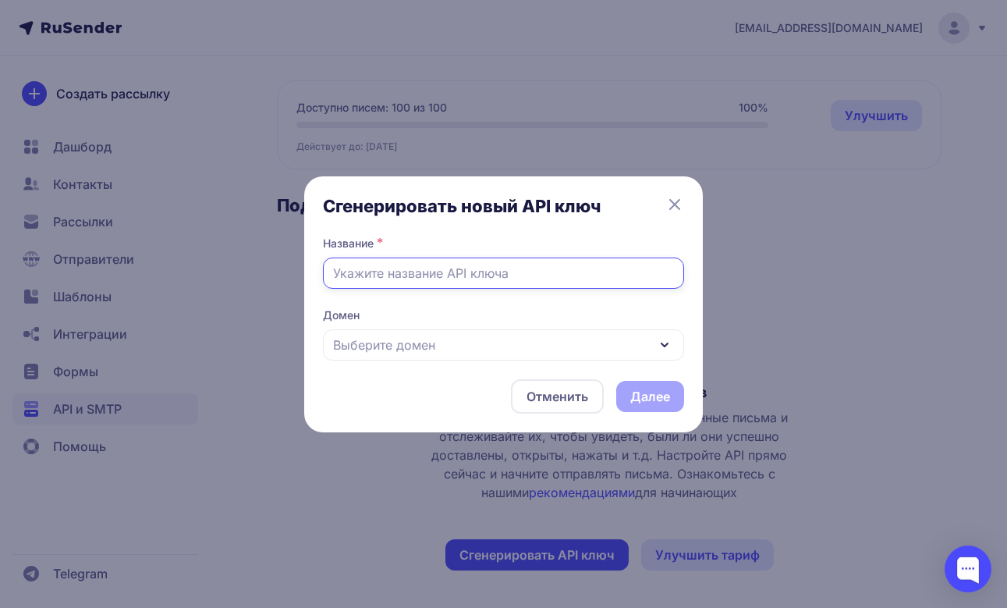
click at [438, 266] on input "text" at bounding box center [503, 272] width 361 height 31
type input "accreditation"
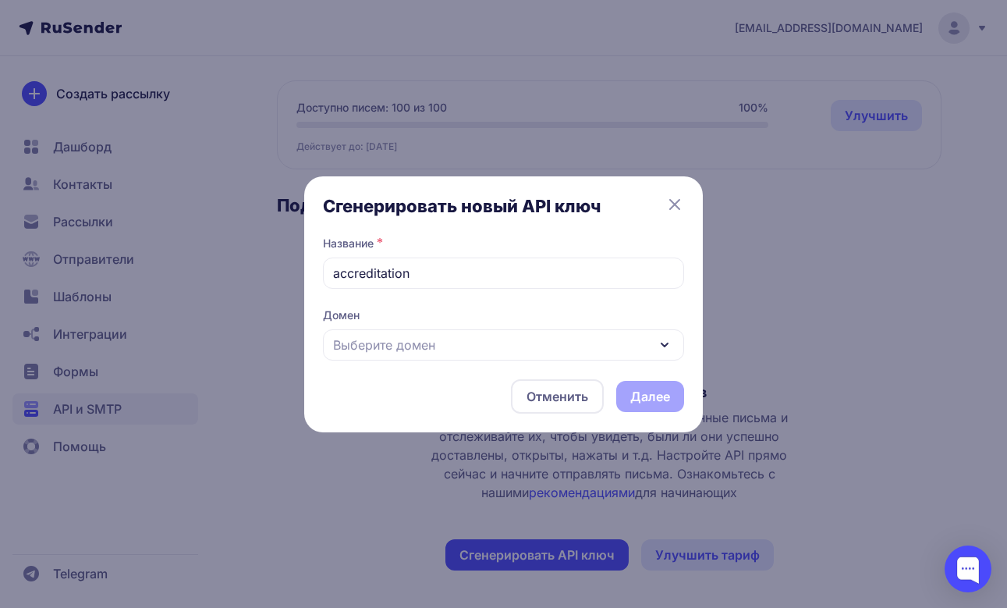
click at [427, 339] on span "Выберите домен" at bounding box center [384, 344] width 102 height 19
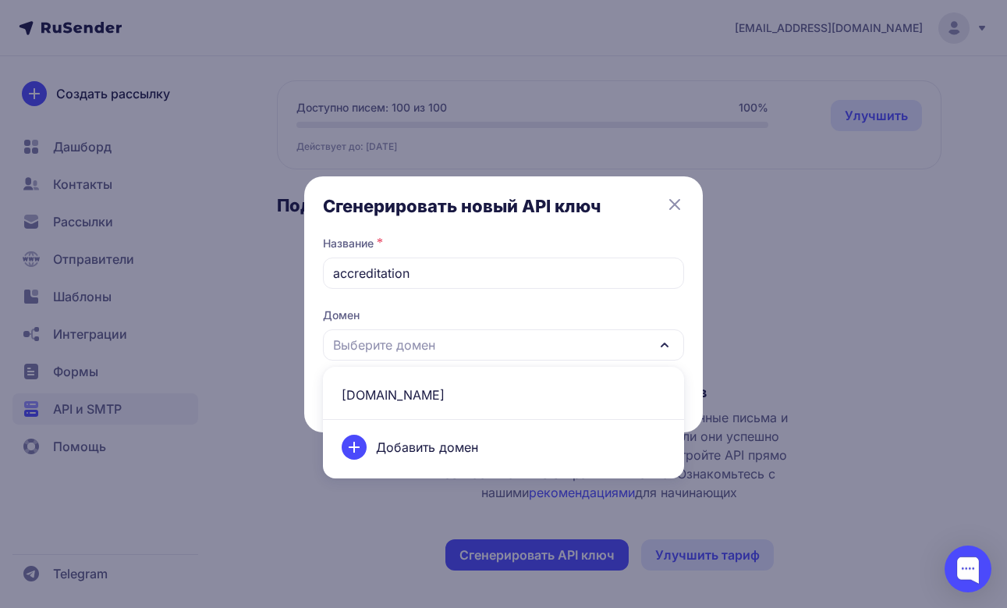
click at [417, 394] on span "[DOMAIN_NAME]" at bounding box center [503, 394] width 342 height 37
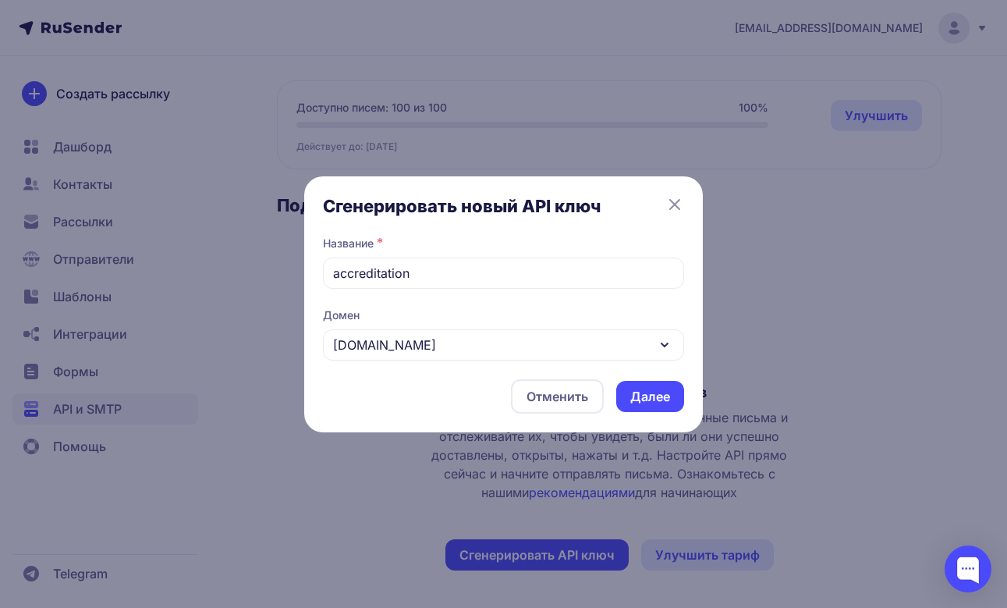
click at [640, 398] on button "Далее" at bounding box center [650, 396] width 68 height 31
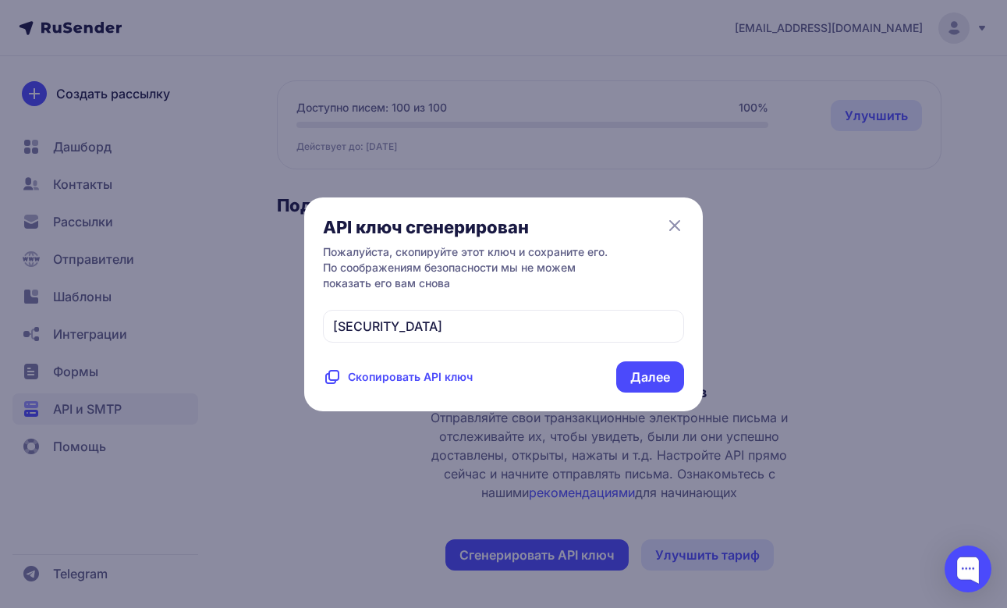
click at [422, 385] on span "Скопировать API ключ" at bounding box center [410, 377] width 125 height 16
click at [647, 392] on button "Далее" at bounding box center [650, 376] width 68 height 31
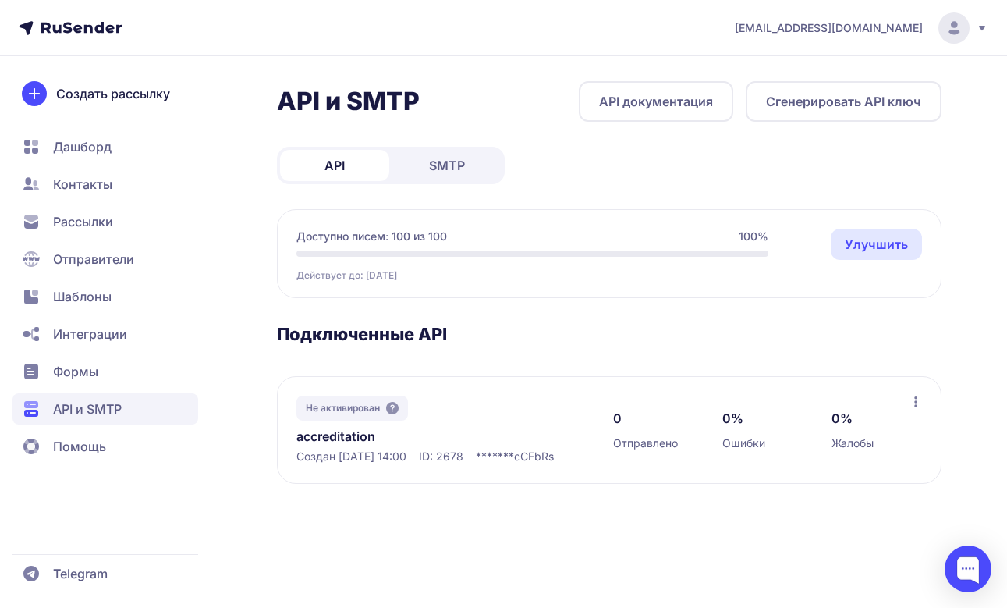
scroll to position [0, 0]
click at [920, 405] on icon at bounding box center [916, 401] width 12 height 12
click at [916, 399] on icon at bounding box center [915, 401] width 3 height 11
click at [495, 378] on div "Не активирован accreditation Создан 07.10.2025, 14:00 ID: 2678 ******* cCFbRs 0…" at bounding box center [609, 430] width 665 height 108
click at [471, 167] on link "SMTP" at bounding box center [446, 165] width 109 height 31
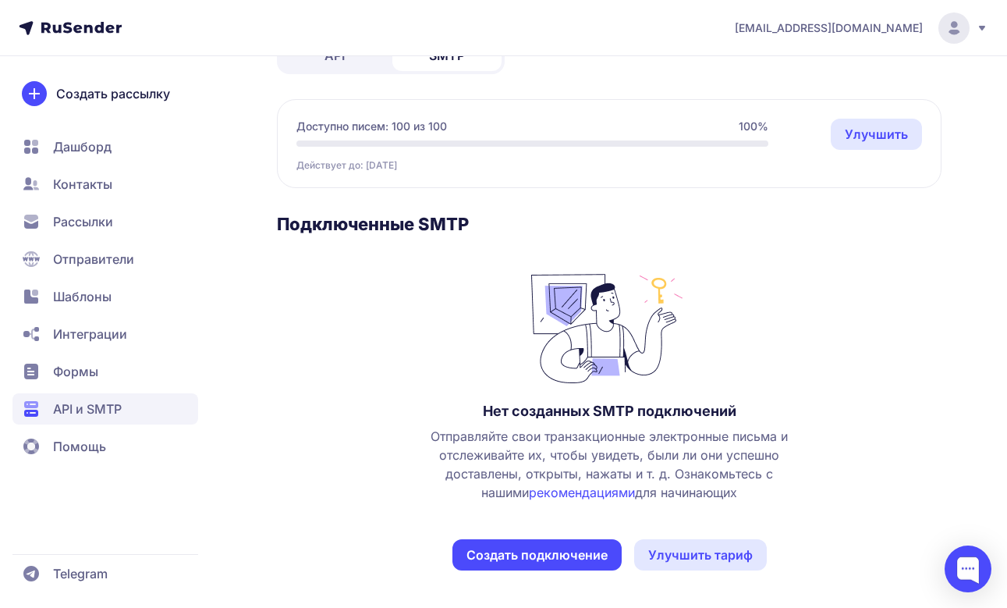
scroll to position [110, 0]
click at [500, 553] on button "Создать подключение" at bounding box center [536, 554] width 169 height 31
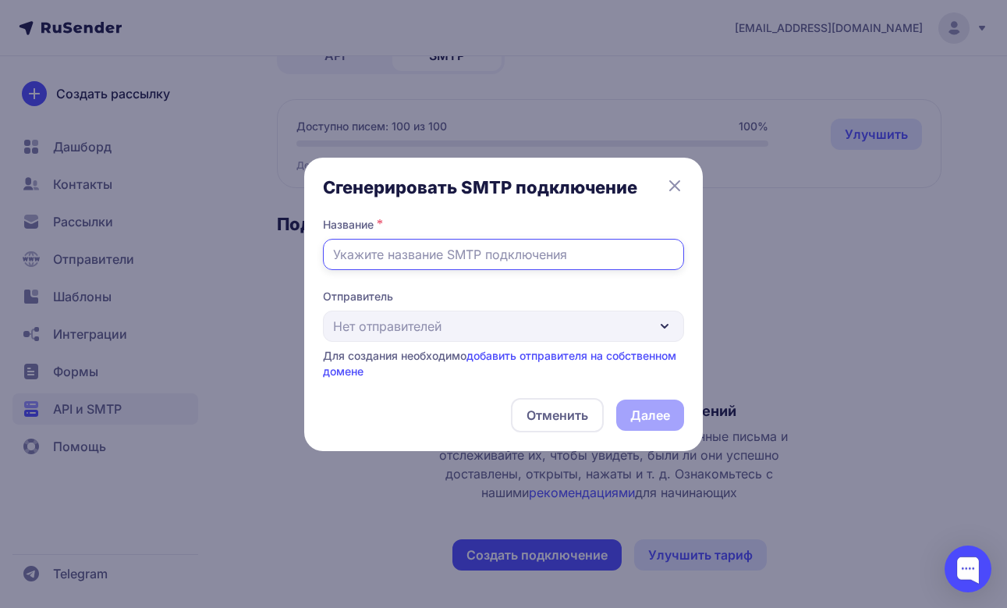
click at [438, 257] on input "text" at bounding box center [503, 254] width 361 height 31
type input "a"
type input "s"
type input "smtpaccreditation"
click at [418, 333] on div "Отправитель Нет отправителей Для создания необходимо добавить отправителя на со…" at bounding box center [503, 334] width 361 height 90
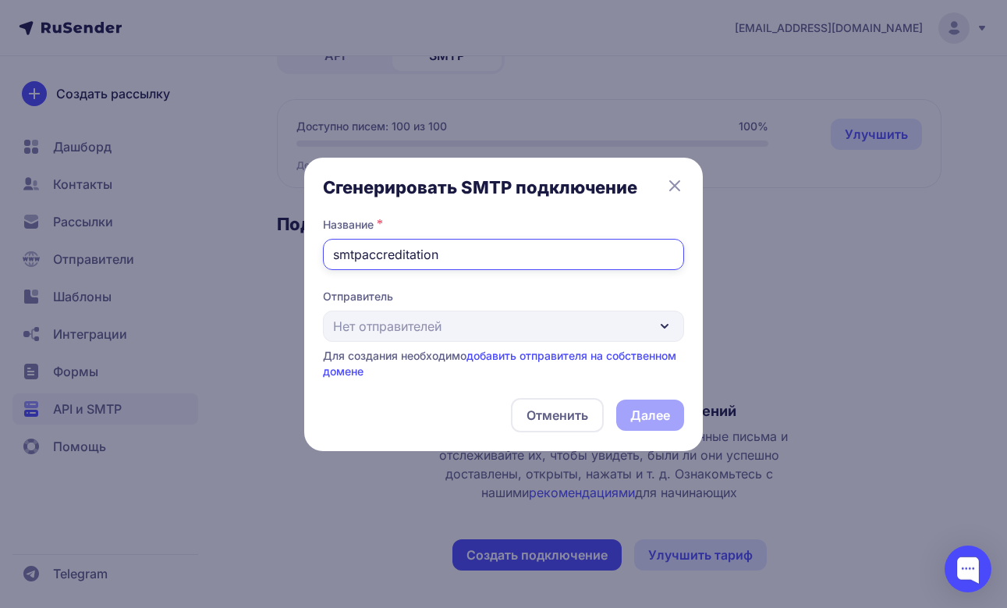
click at [426, 252] on input "smtpaccreditation" at bounding box center [503, 254] width 361 height 31
click at [417, 325] on div "Отправитель Нет отправителей Для создания необходимо добавить отправителя на со…" at bounding box center [503, 334] width 361 height 90
click at [459, 326] on div "Отправитель Нет отправителей Для создания необходимо добавить отправителя на со…" at bounding box center [503, 334] width 361 height 90
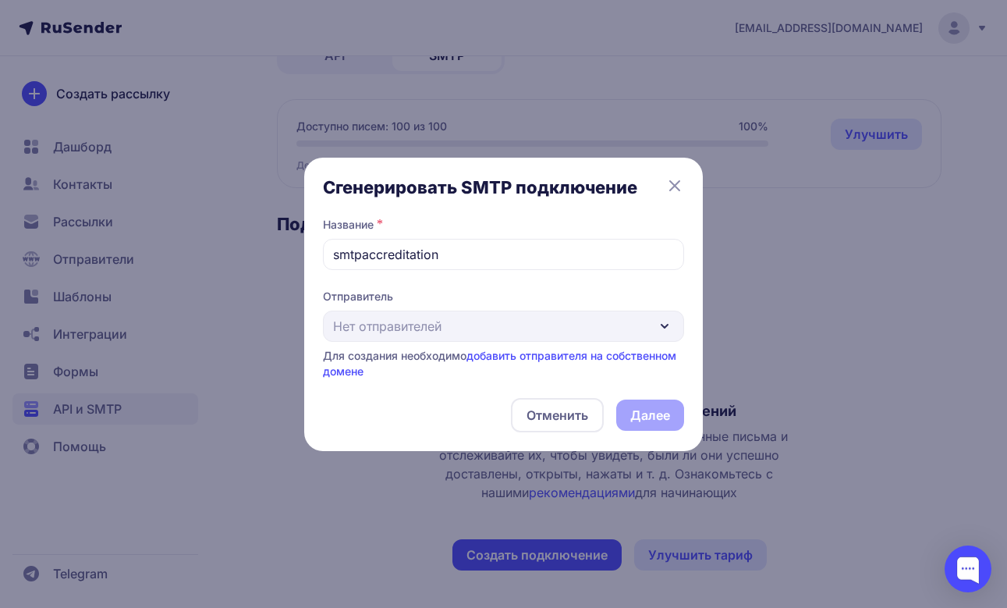
click at [573, 356] on link "добавить отправителя на собственном домене" at bounding box center [499, 363] width 353 height 29
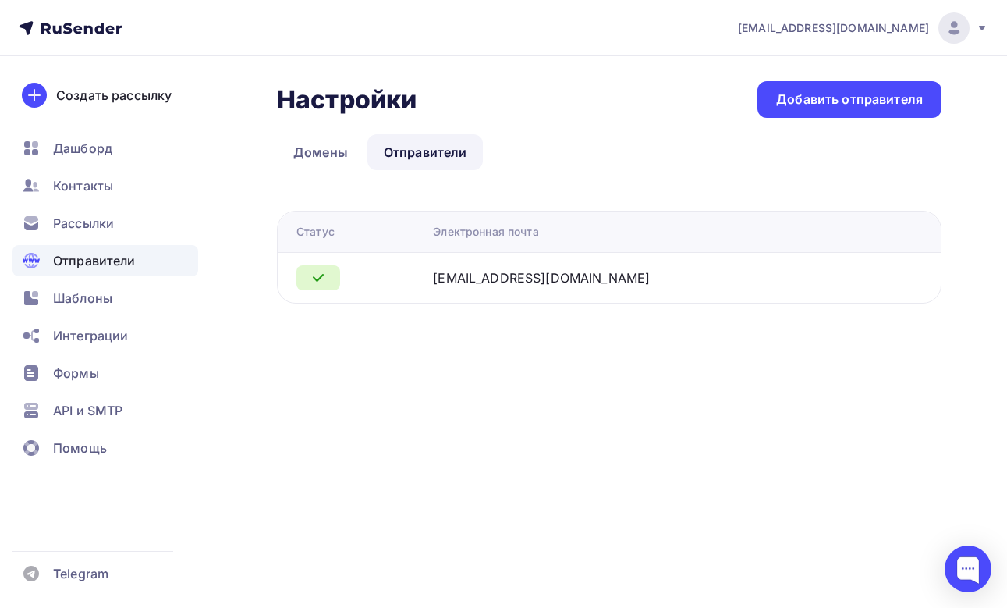
click at [531, 288] on td "[EMAIL_ADDRESS][DOMAIN_NAME]" at bounding box center [649, 277] width 445 height 51
click at [83, 262] on span "Отправители" at bounding box center [94, 260] width 83 height 19
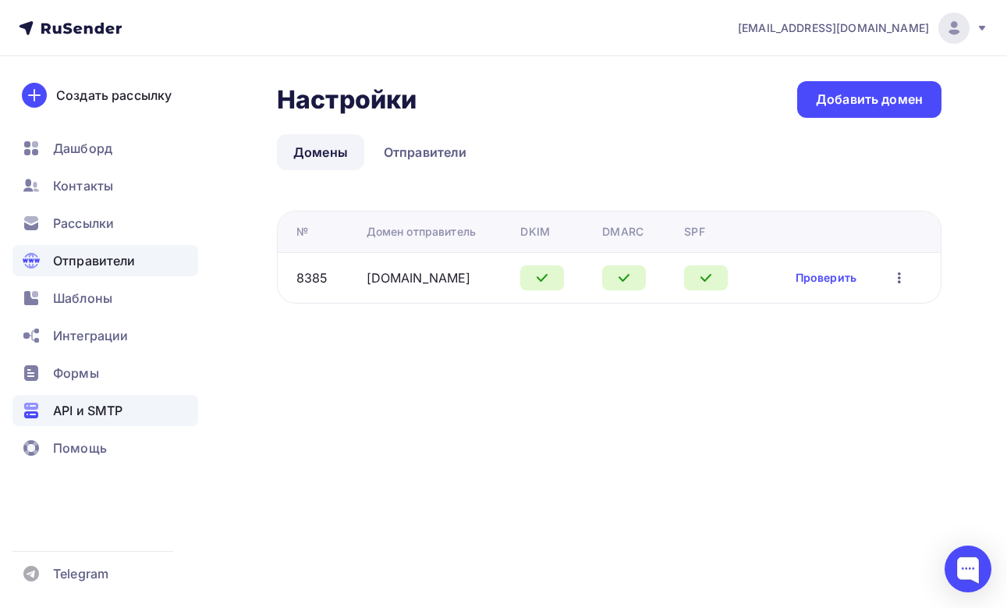
click at [80, 402] on span "API и SMTP" at bounding box center [87, 410] width 69 height 19
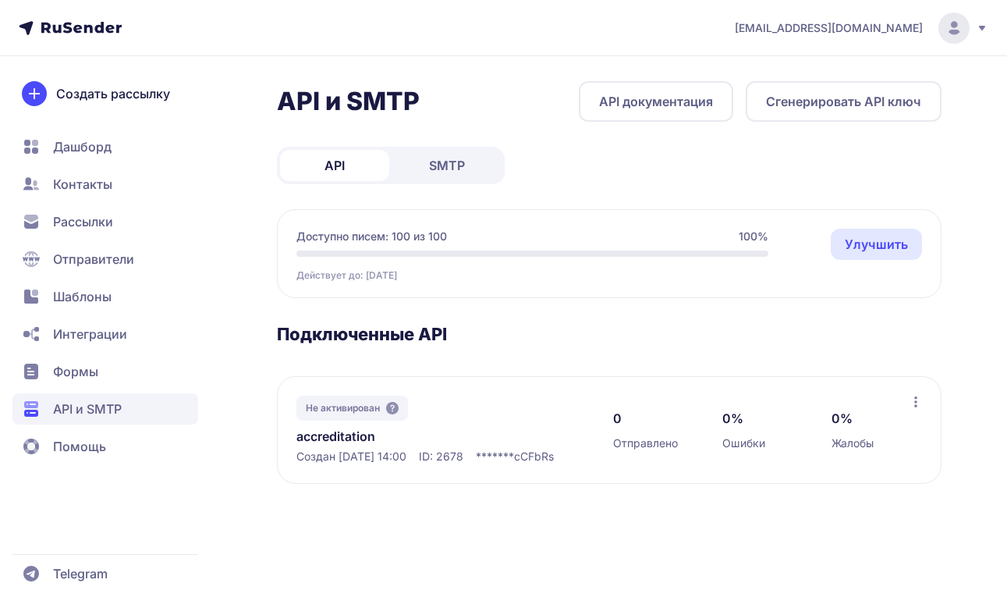
click at [422, 174] on link "SMTP" at bounding box center [446, 165] width 109 height 31
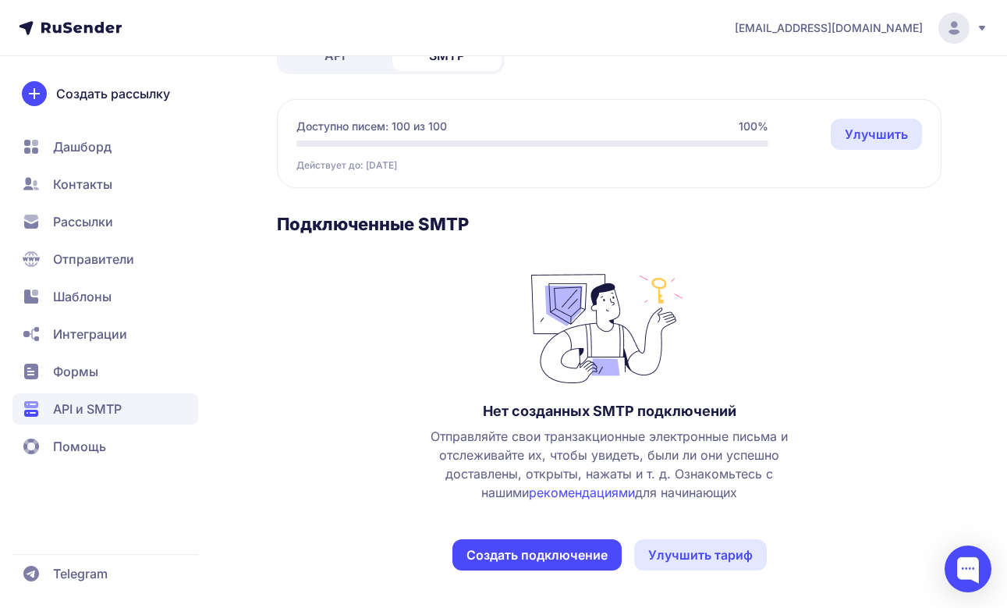
scroll to position [110, 0]
click at [594, 559] on button "Создать подключение" at bounding box center [536, 554] width 169 height 31
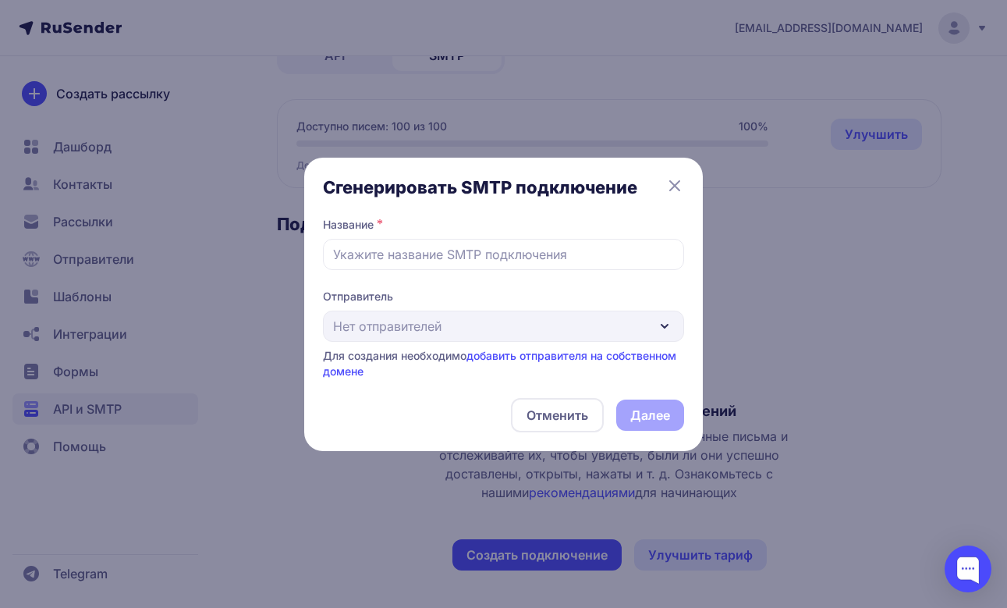
click at [489, 334] on div "Отправитель Нет отправителей Для создания необходимо добавить отправителя на со…" at bounding box center [503, 334] width 361 height 90
click at [511, 354] on link "добавить отправителя на собственном домене" at bounding box center [499, 363] width 353 height 29
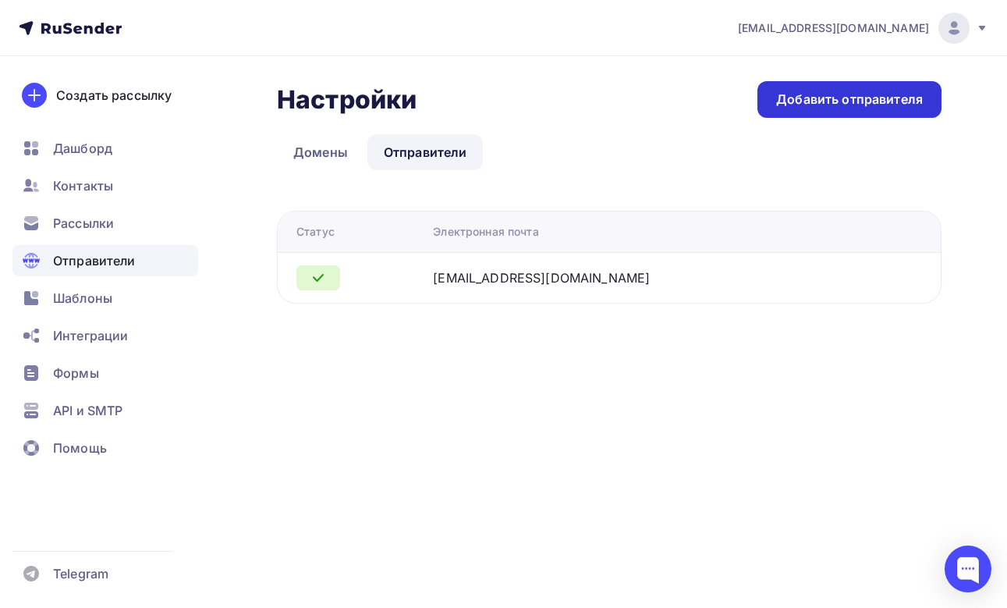
click at [810, 93] on div "Добавить отправителя" at bounding box center [849, 99] width 147 height 18
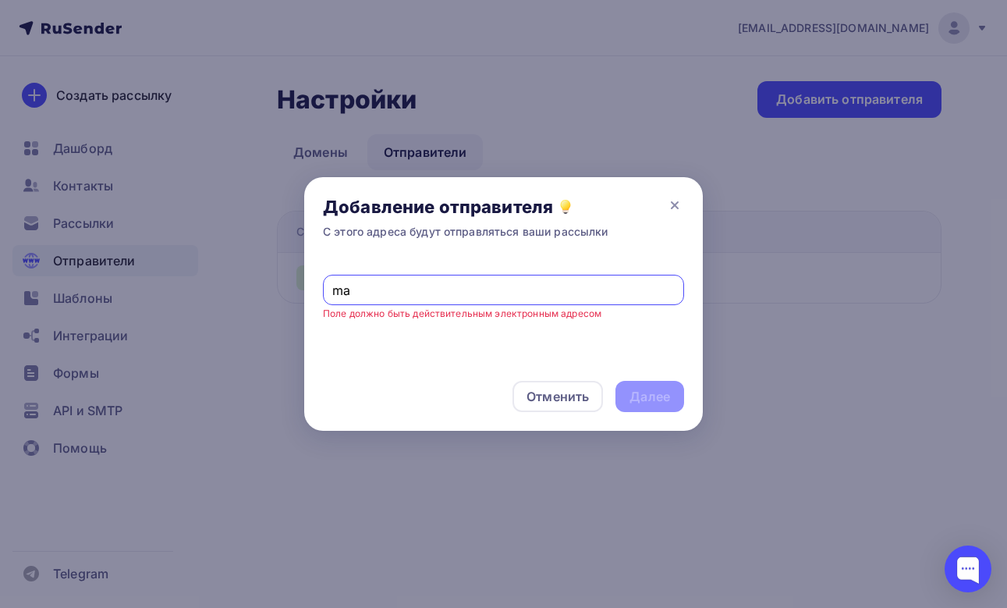
type input "m"
click at [539, 385] on div "Отменить" at bounding box center [558, 396] width 90 height 31
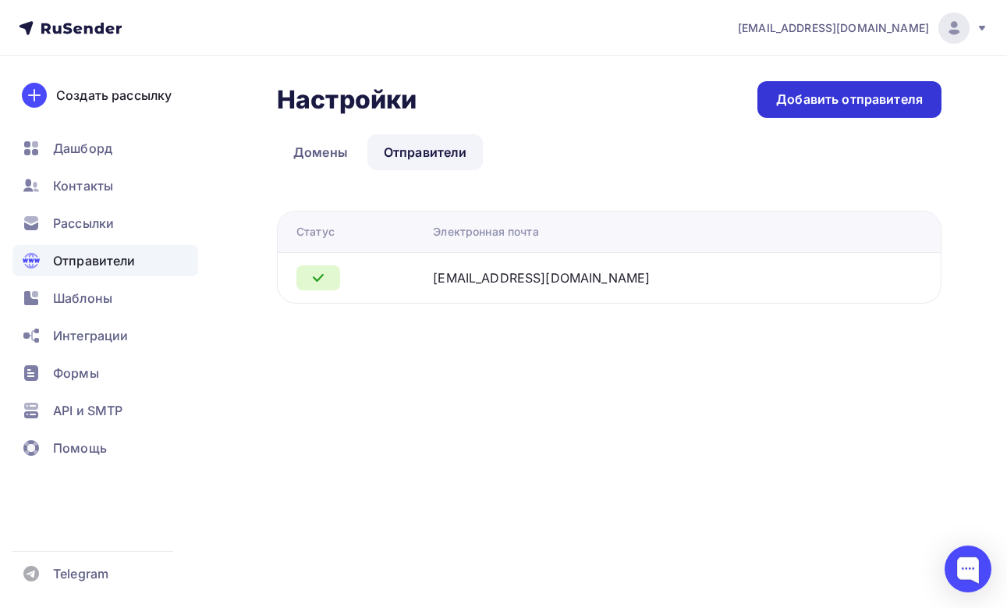
click at [811, 97] on div "Добавить отправителя" at bounding box center [849, 99] width 147 height 18
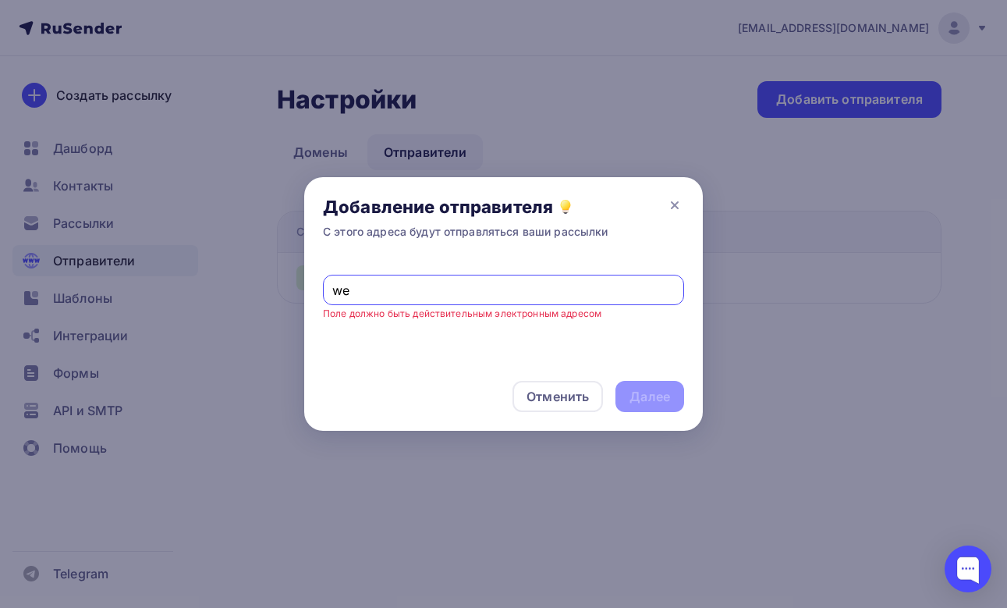
type input "w"
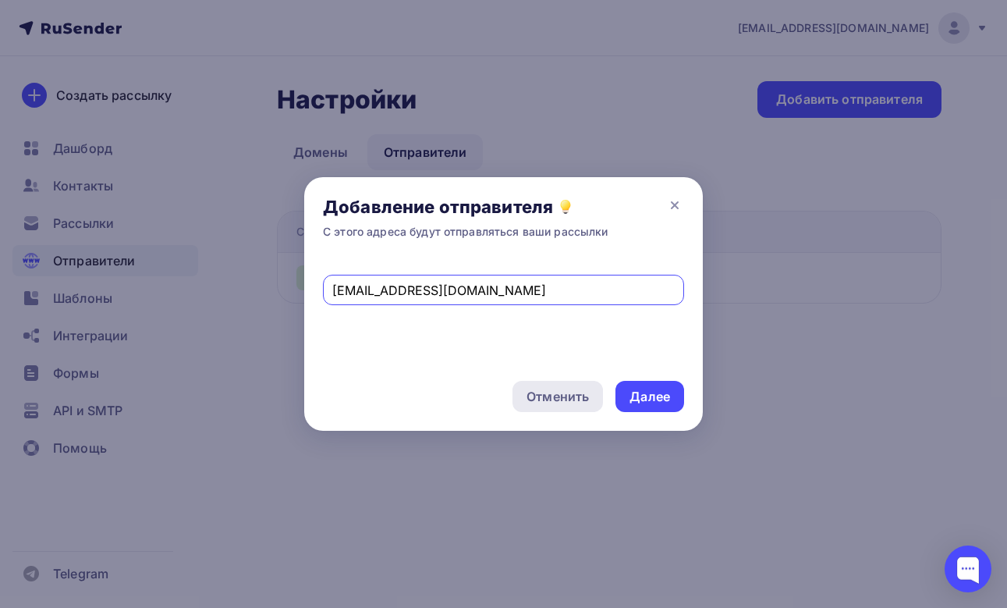
type input "[EMAIL_ADDRESS][DOMAIN_NAME]"
click at [543, 390] on div "Отменить" at bounding box center [558, 396] width 62 height 19
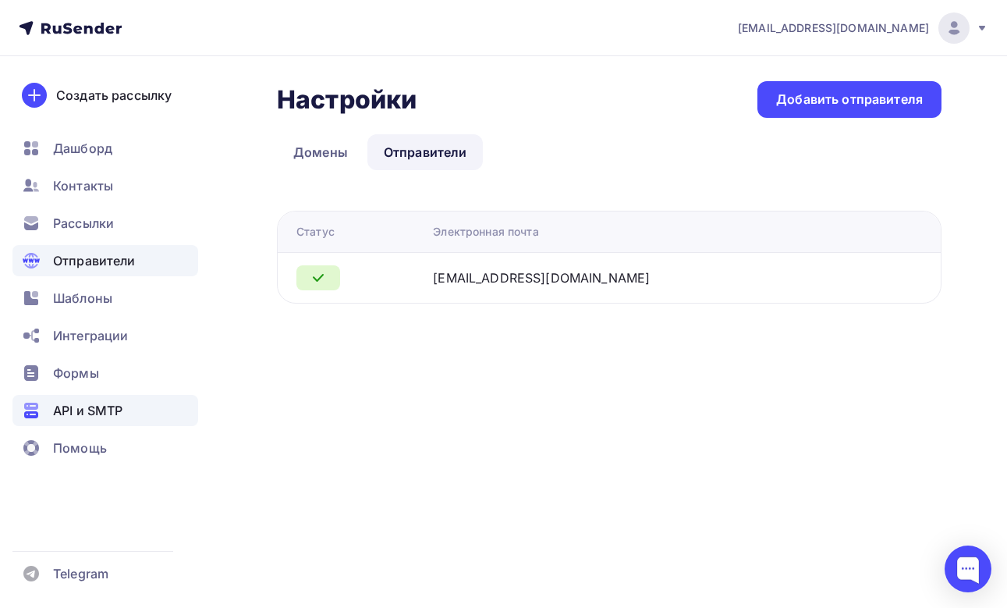
click at [65, 413] on span "API и SMTP" at bounding box center [87, 410] width 69 height 19
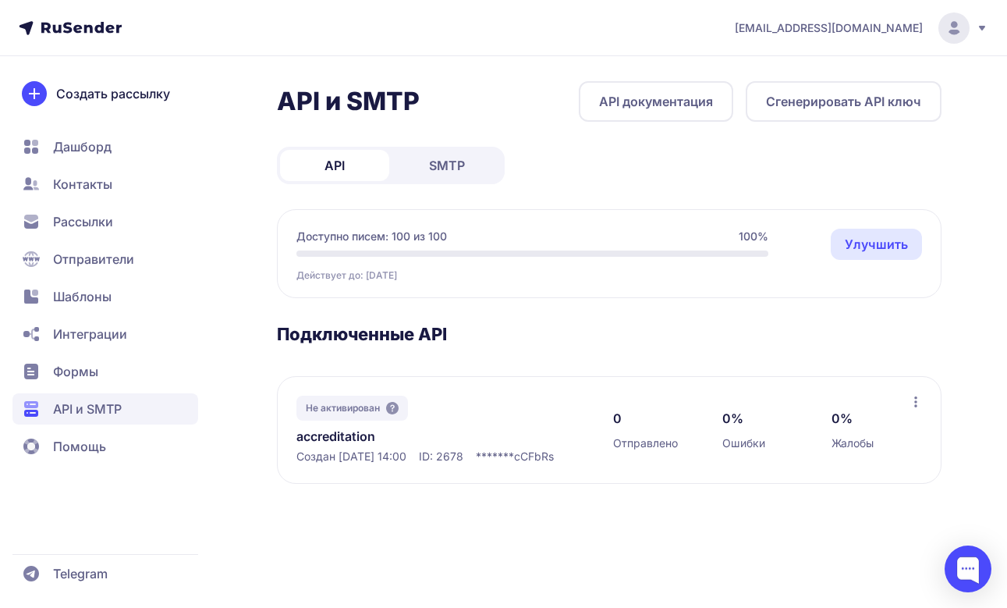
click at [475, 162] on link "SMTP" at bounding box center [446, 165] width 109 height 31
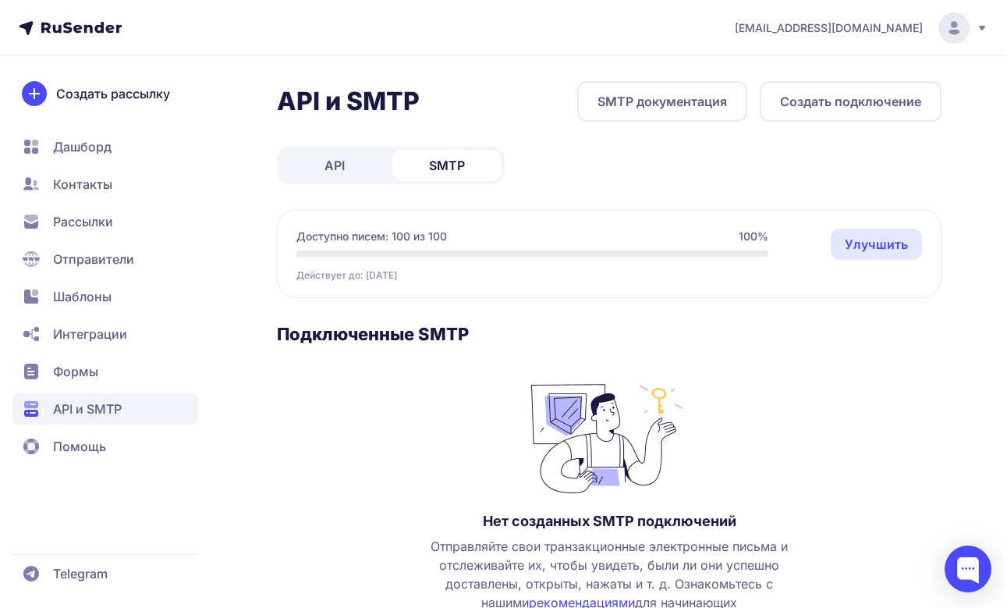
click at [332, 163] on span "API" at bounding box center [335, 165] width 20 height 19
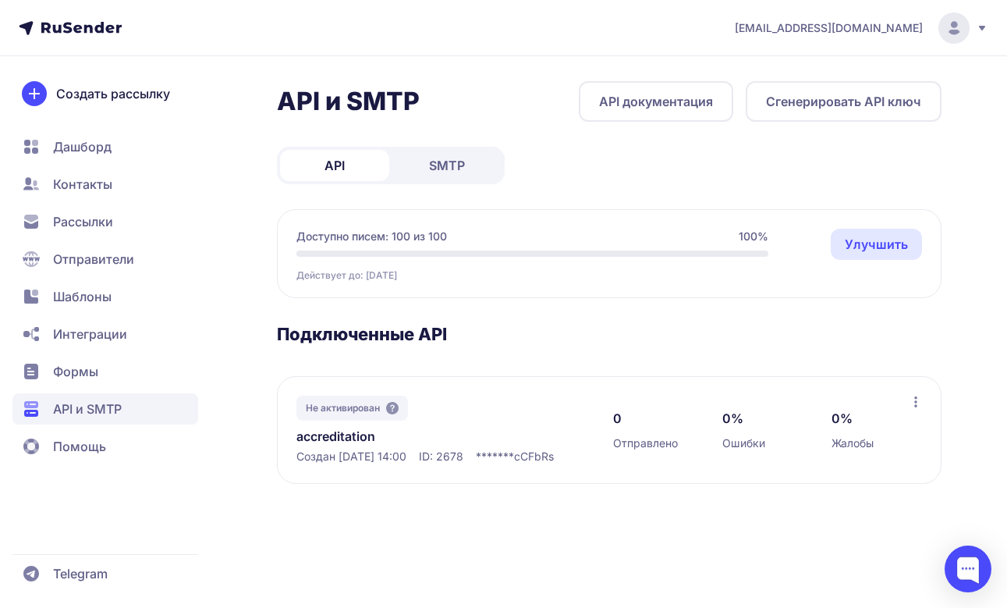
click at [427, 165] on link "SMTP" at bounding box center [446, 165] width 109 height 31
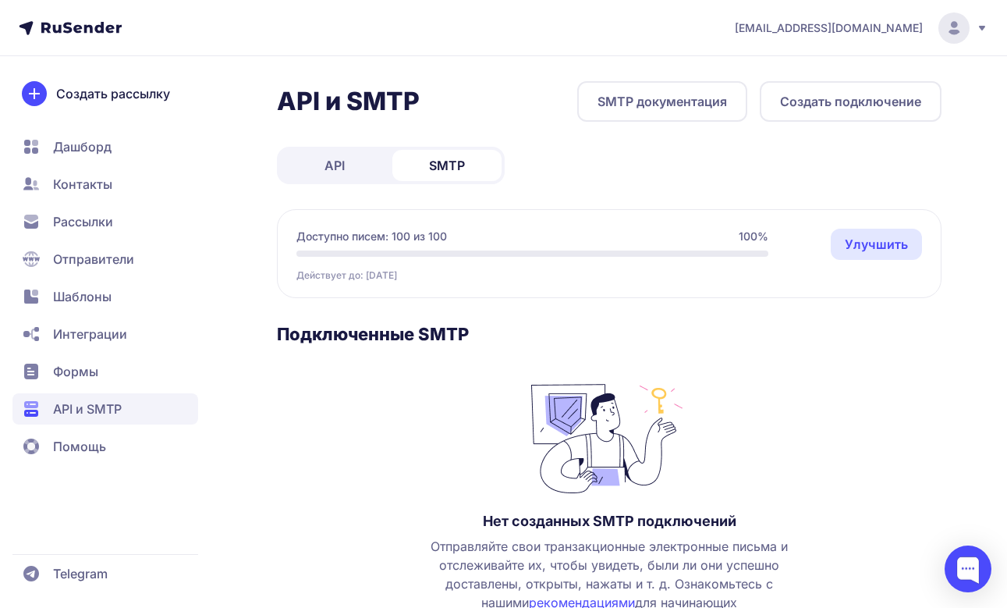
click at [366, 168] on link "API" at bounding box center [334, 165] width 109 height 31
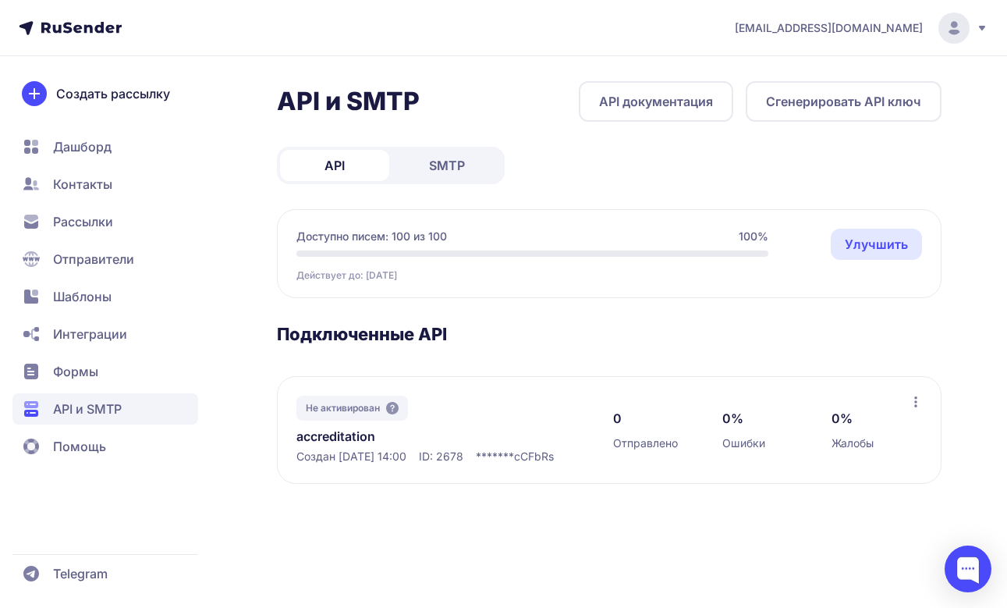
click at [914, 406] on icon at bounding box center [915, 401] width 3 height 11
click at [834, 387] on div "Не активирован accreditation Создан 07.10.2025, 14:00 ID: 2678 ******* cCFbRs 0…" at bounding box center [609, 430] width 665 height 108
click at [681, 108] on link "API документация" at bounding box center [656, 101] width 154 height 41
